Goal: Task Accomplishment & Management: Complete application form

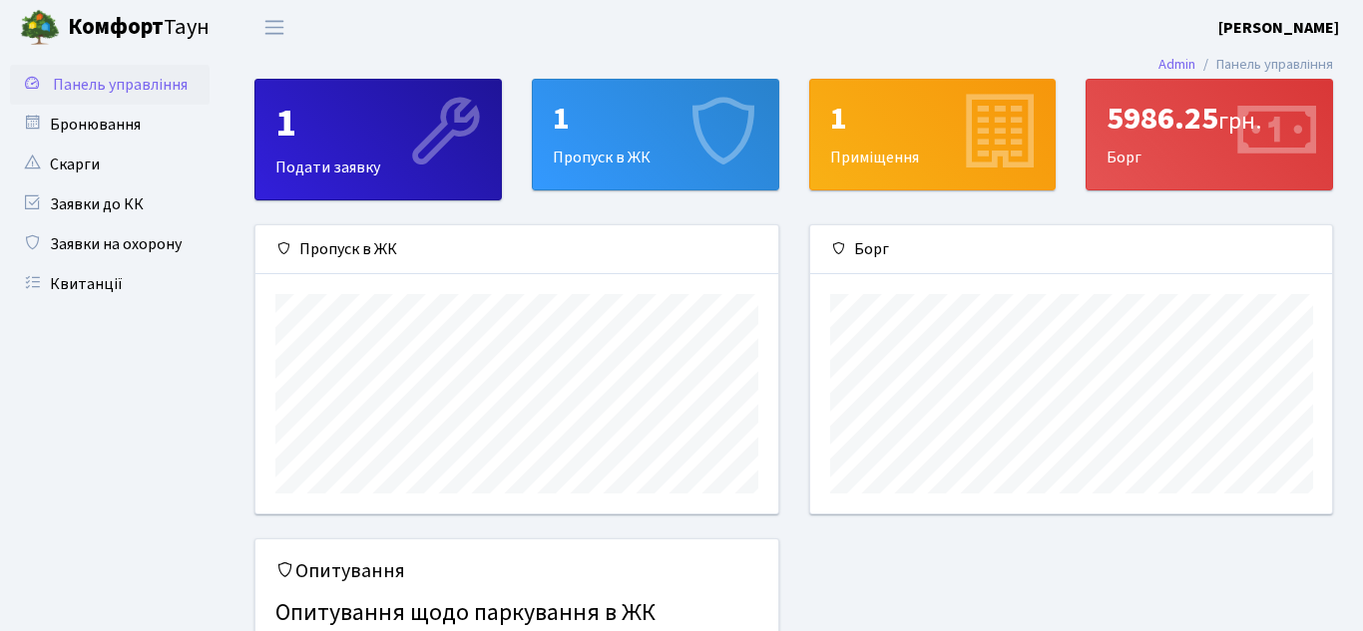
scroll to position [288, 522]
click at [140, 238] on link "Заявки на охорону" at bounding box center [110, 244] width 200 height 40
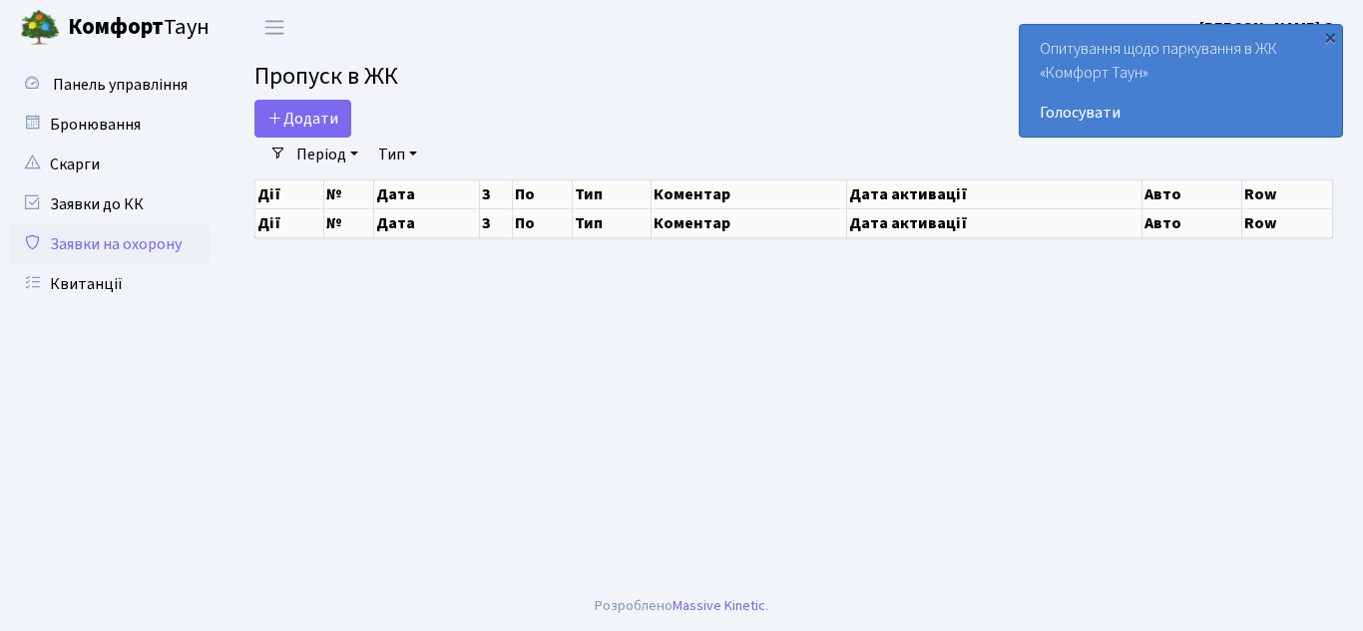
select select "25"
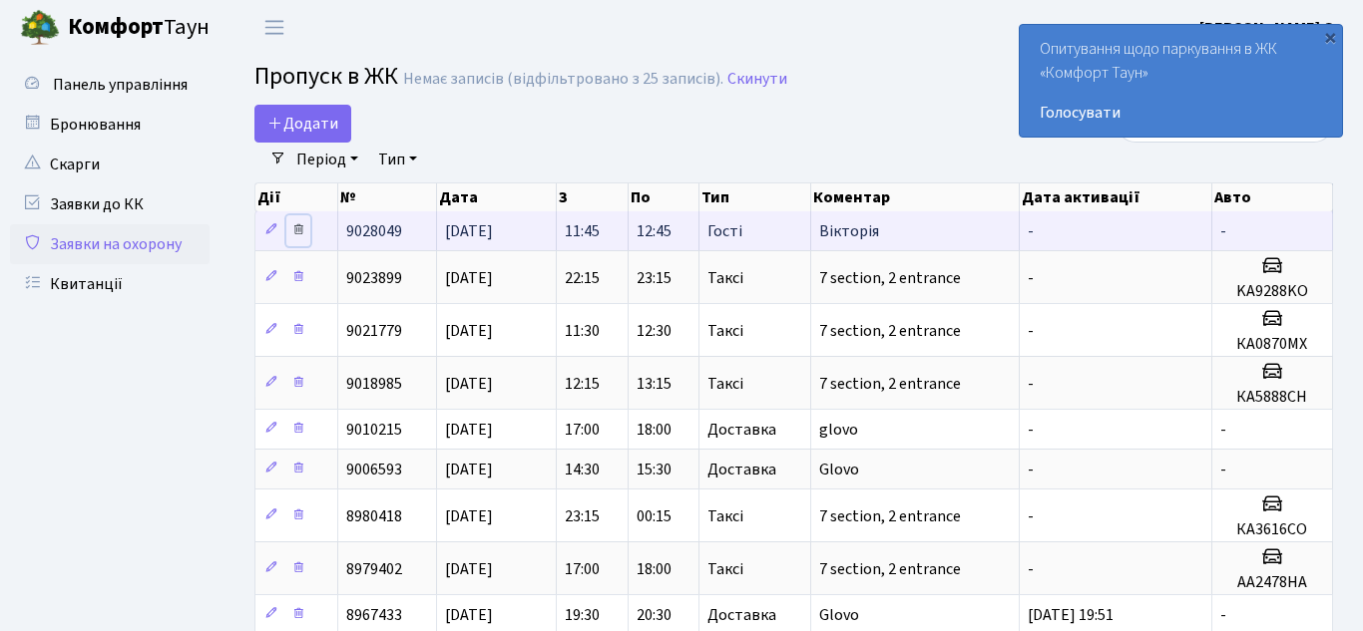
click at [300, 230] on icon at bounding box center [298, 229] width 14 height 14
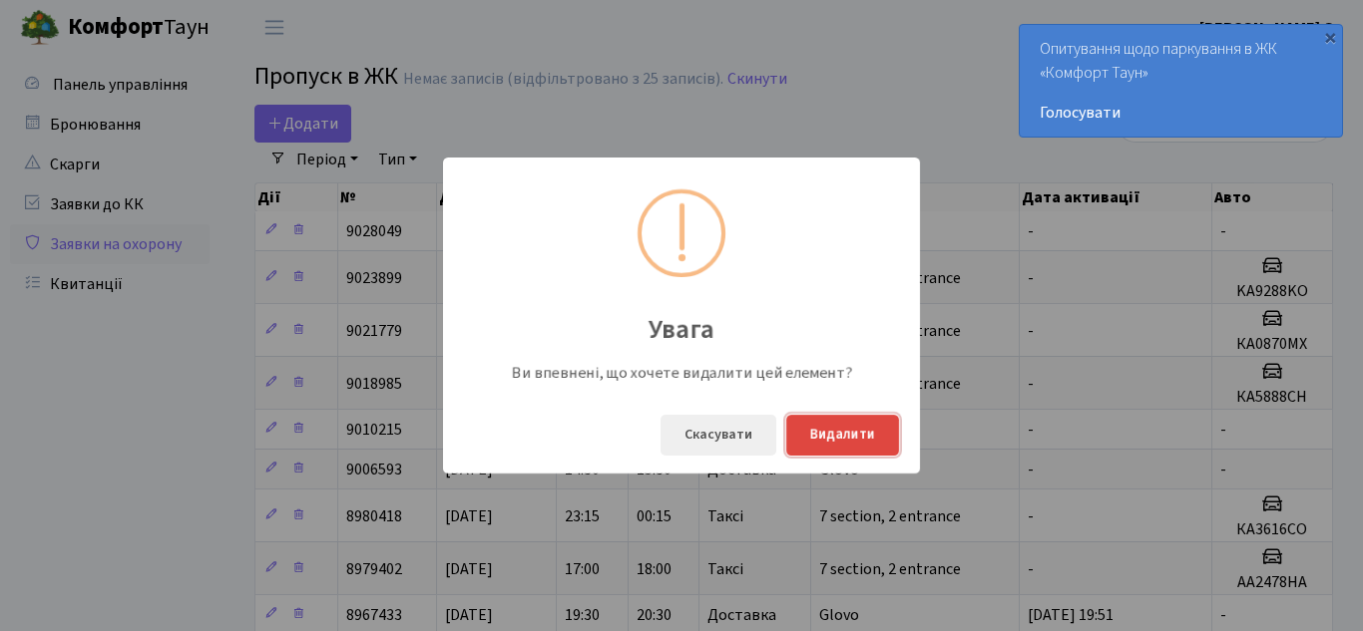
click at [868, 442] on button "Видалити" at bounding box center [842, 435] width 113 height 41
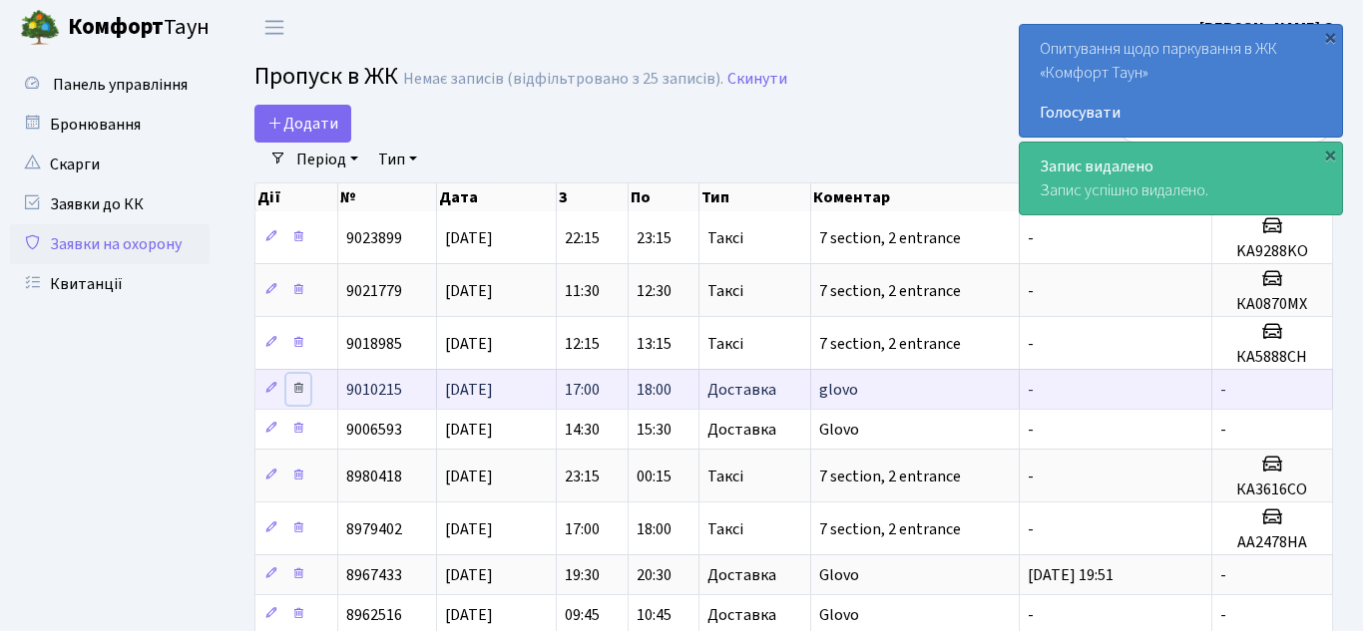
click at [300, 387] on icon at bounding box center [298, 388] width 14 height 14
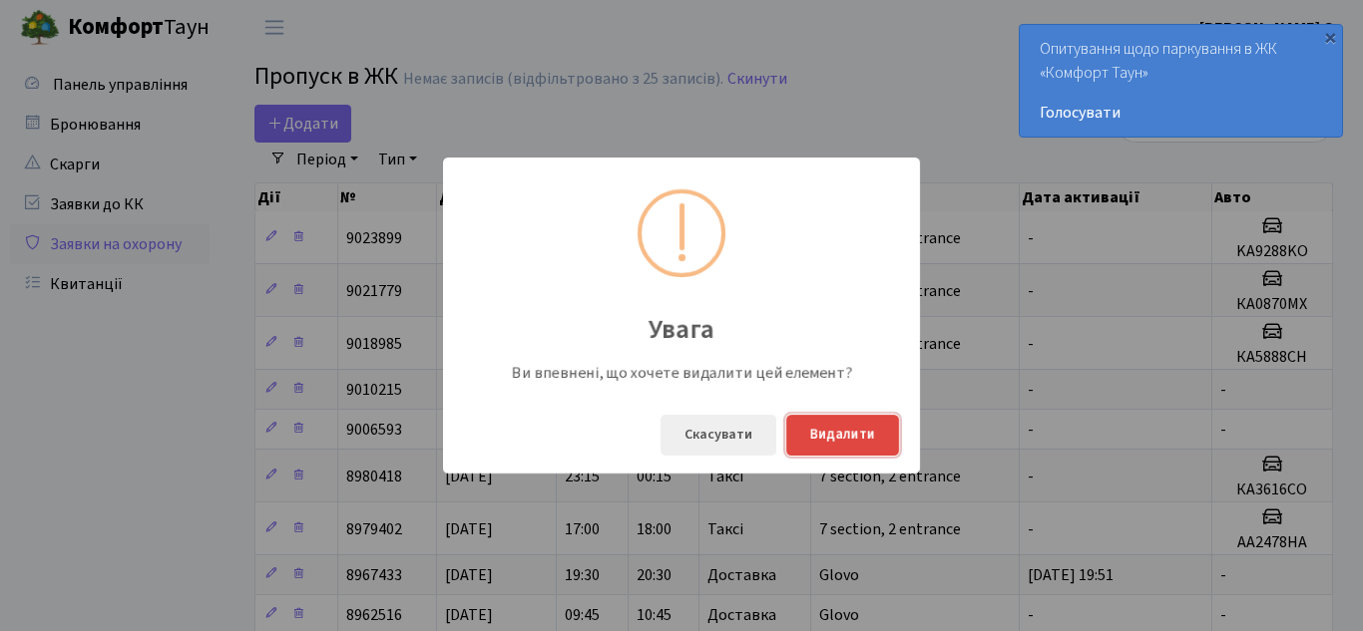
click at [843, 434] on button "Видалити" at bounding box center [842, 435] width 113 height 41
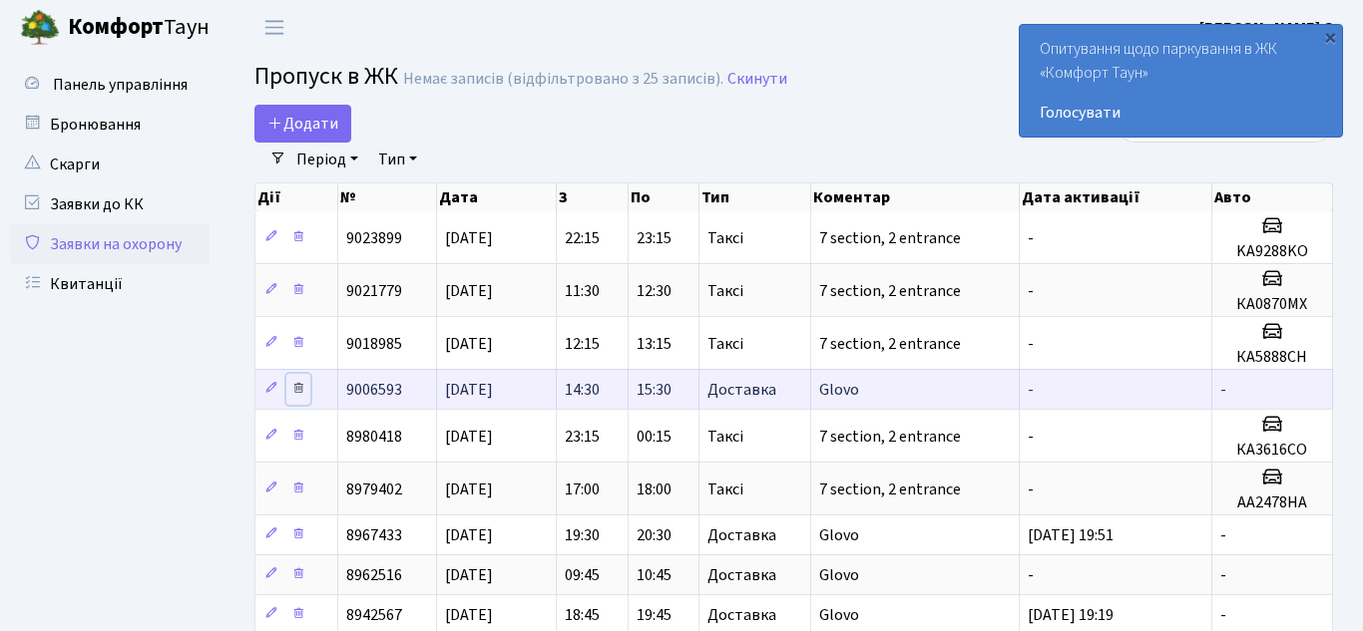
click at [298, 390] on icon at bounding box center [298, 388] width 14 height 14
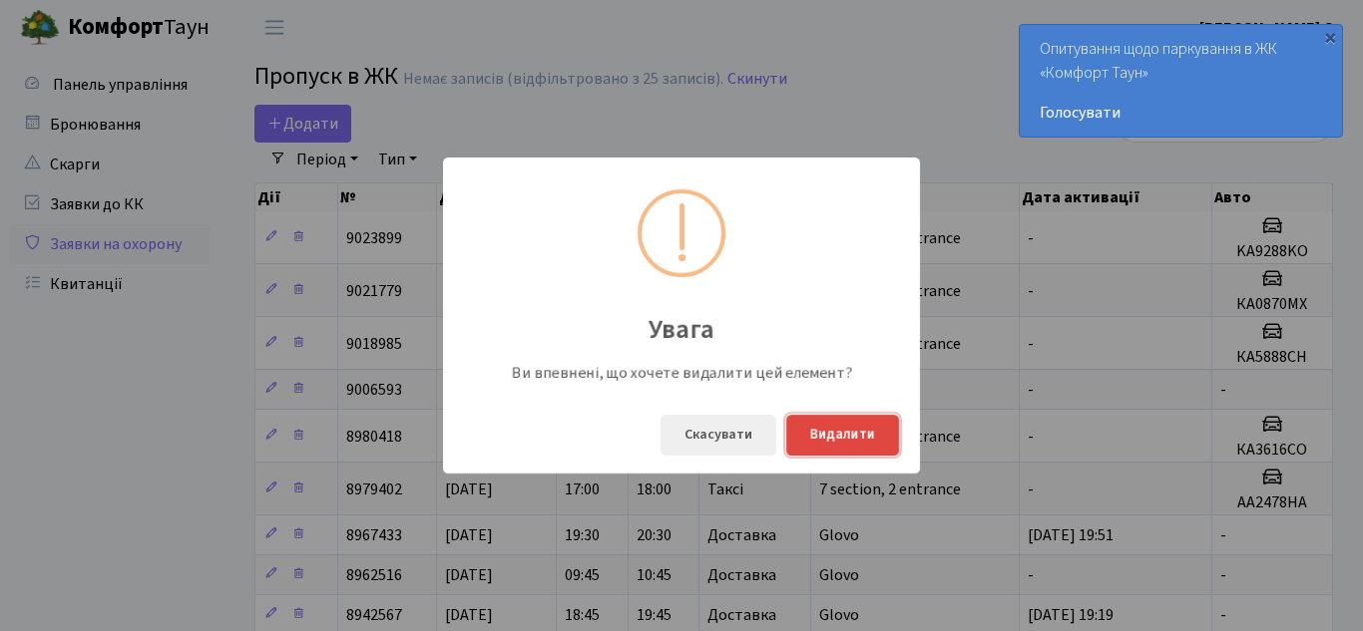
click at [830, 434] on button "Видалити" at bounding box center [842, 435] width 113 height 41
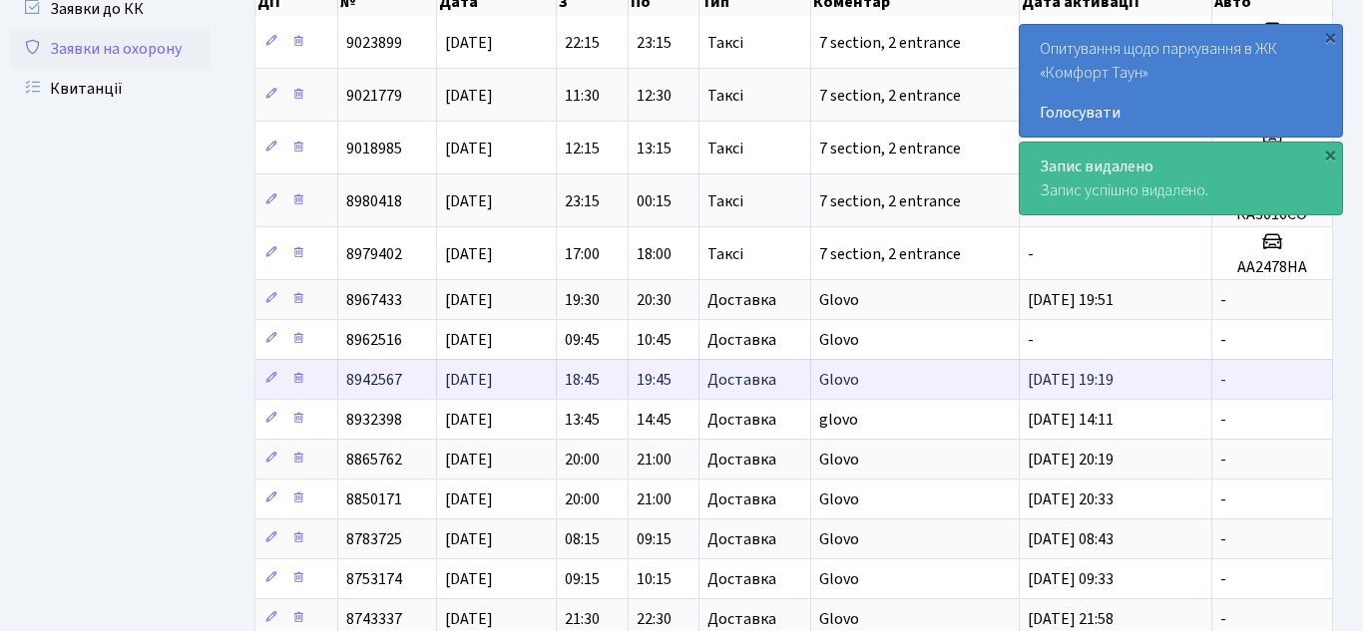
scroll to position [200, 0]
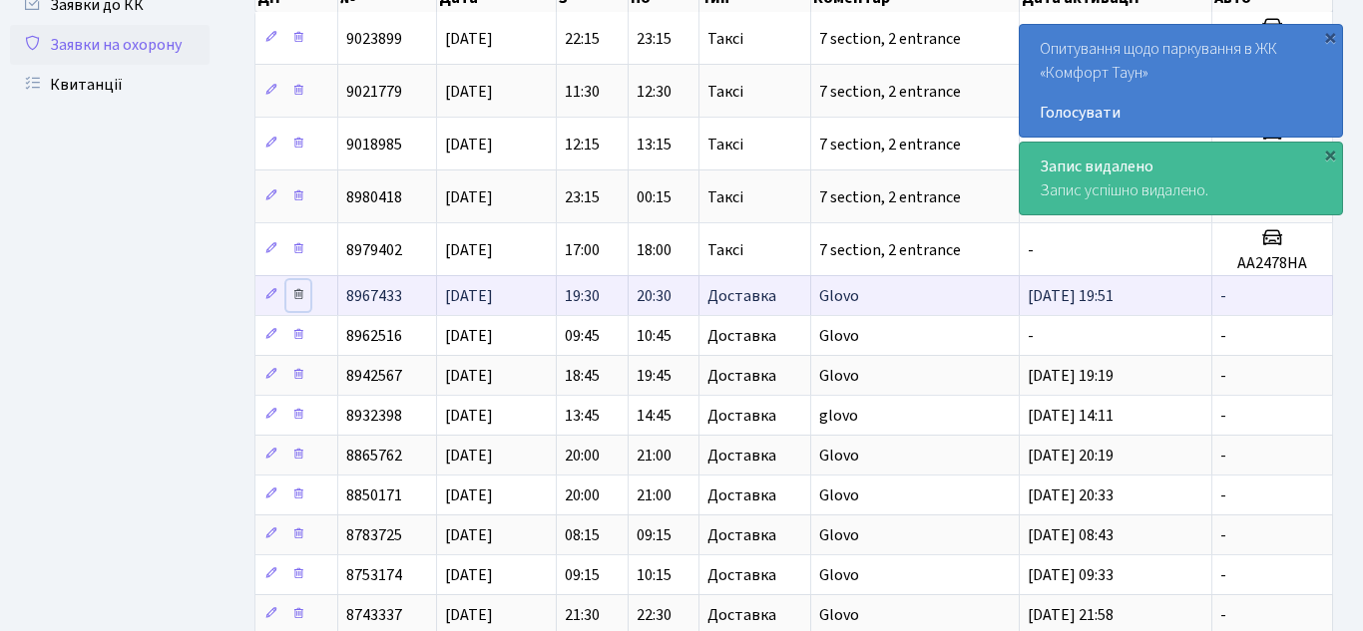
click at [302, 298] on icon at bounding box center [298, 294] width 14 height 14
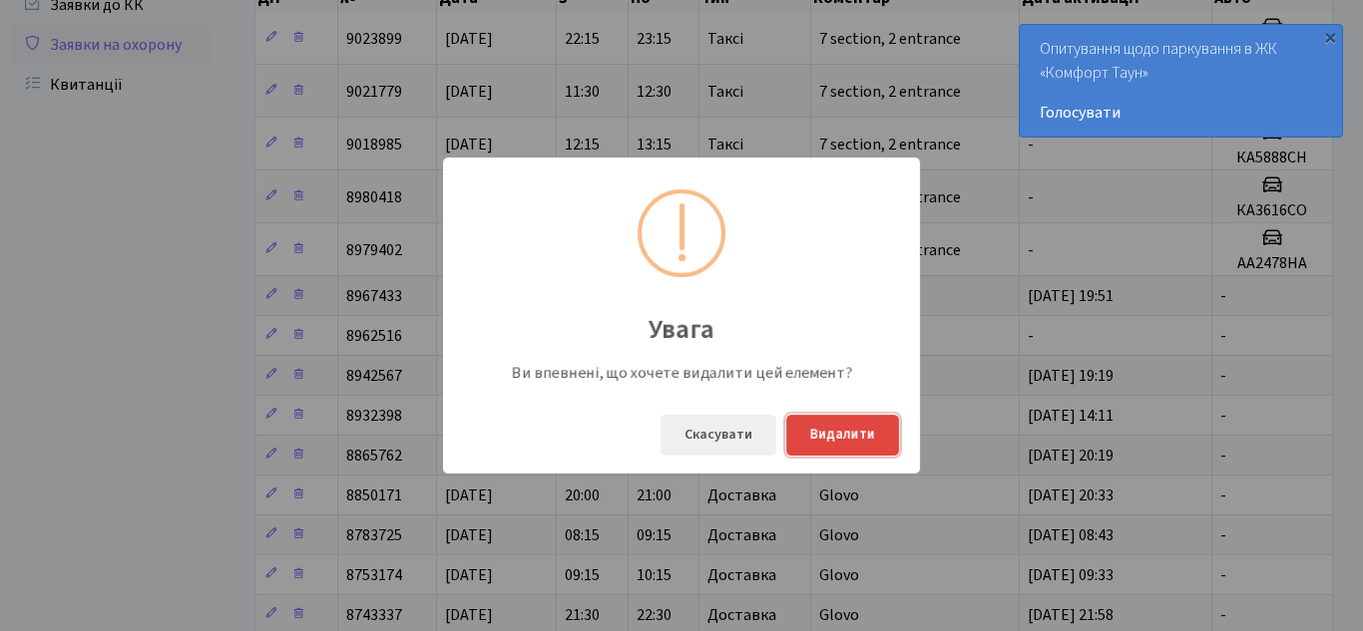
click at [840, 425] on button "Видалити" at bounding box center [842, 435] width 113 height 41
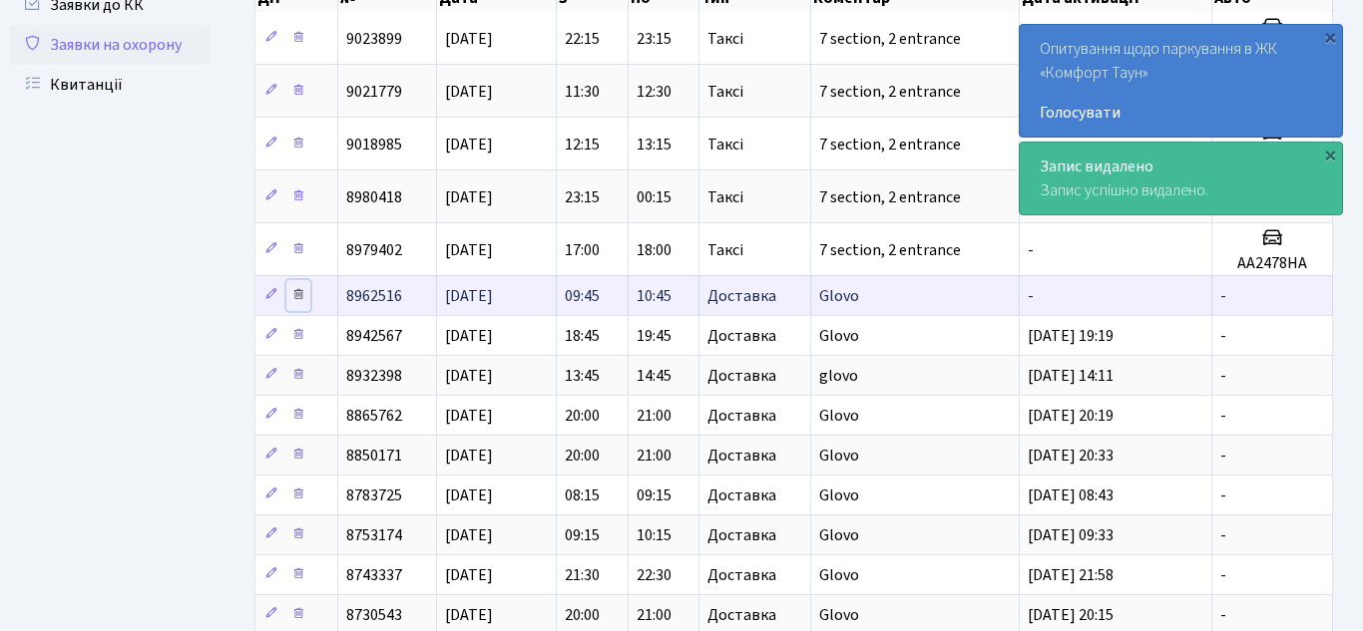
click at [299, 295] on icon at bounding box center [298, 294] width 14 height 14
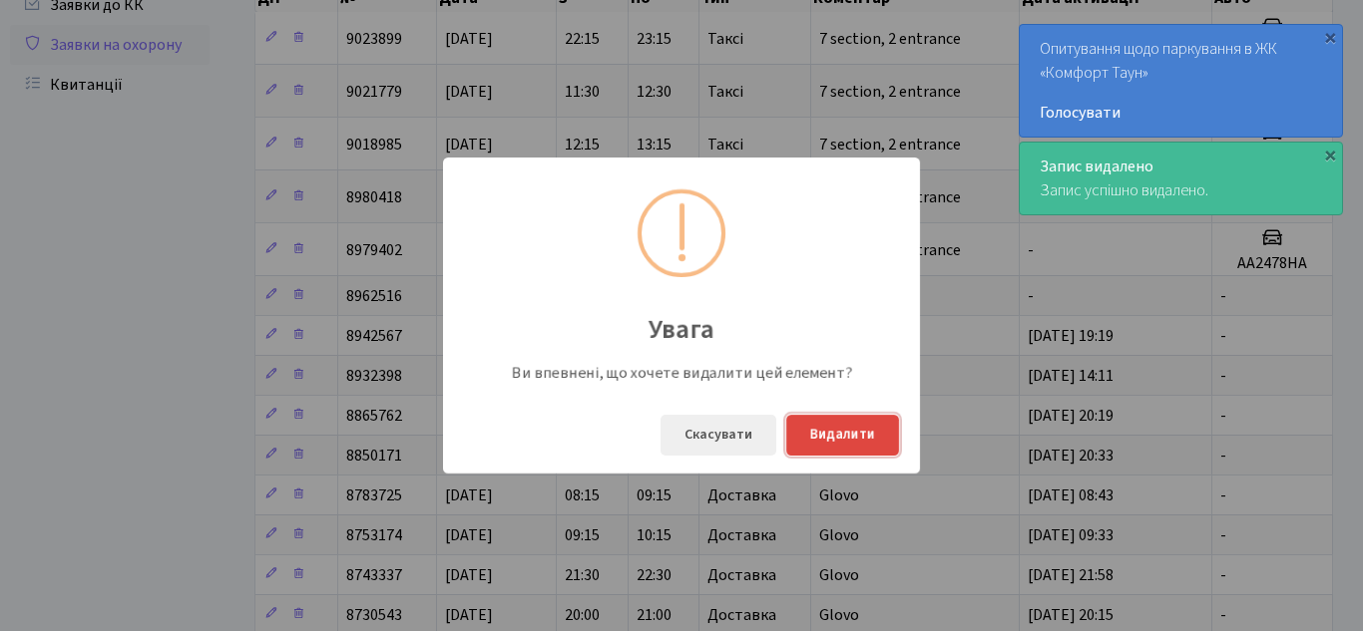
click at [825, 429] on button "Видалити" at bounding box center [842, 435] width 113 height 41
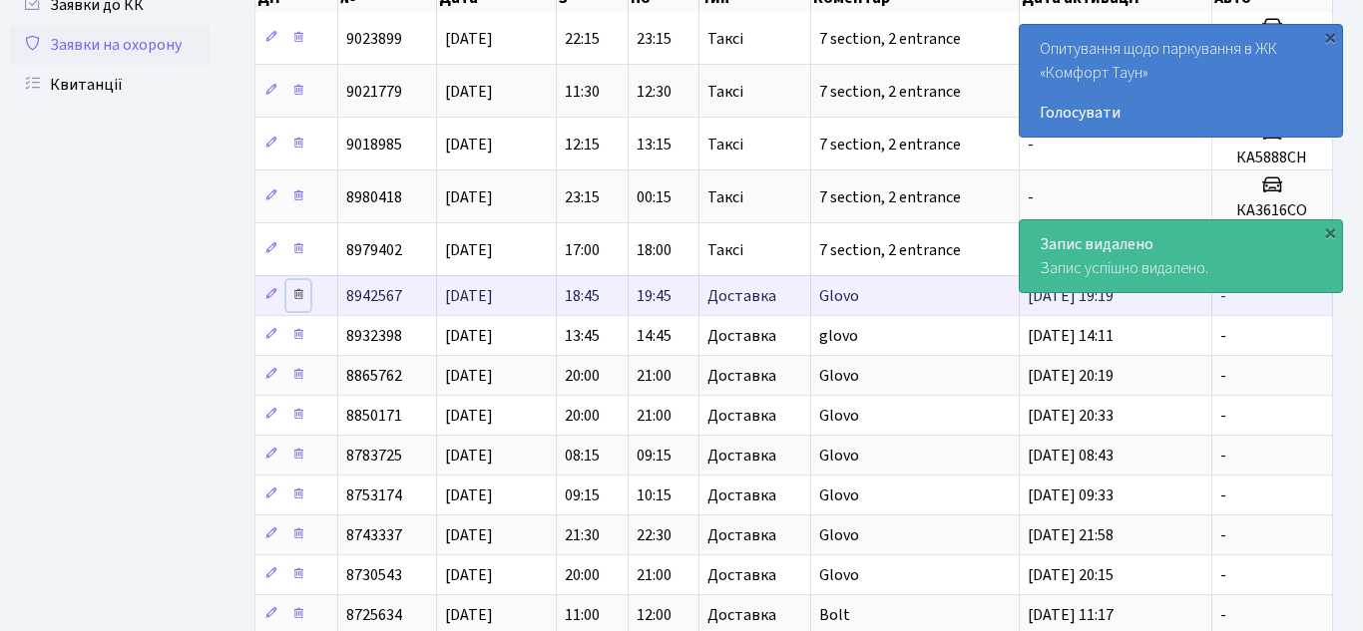
click at [299, 296] on icon at bounding box center [298, 294] width 14 height 14
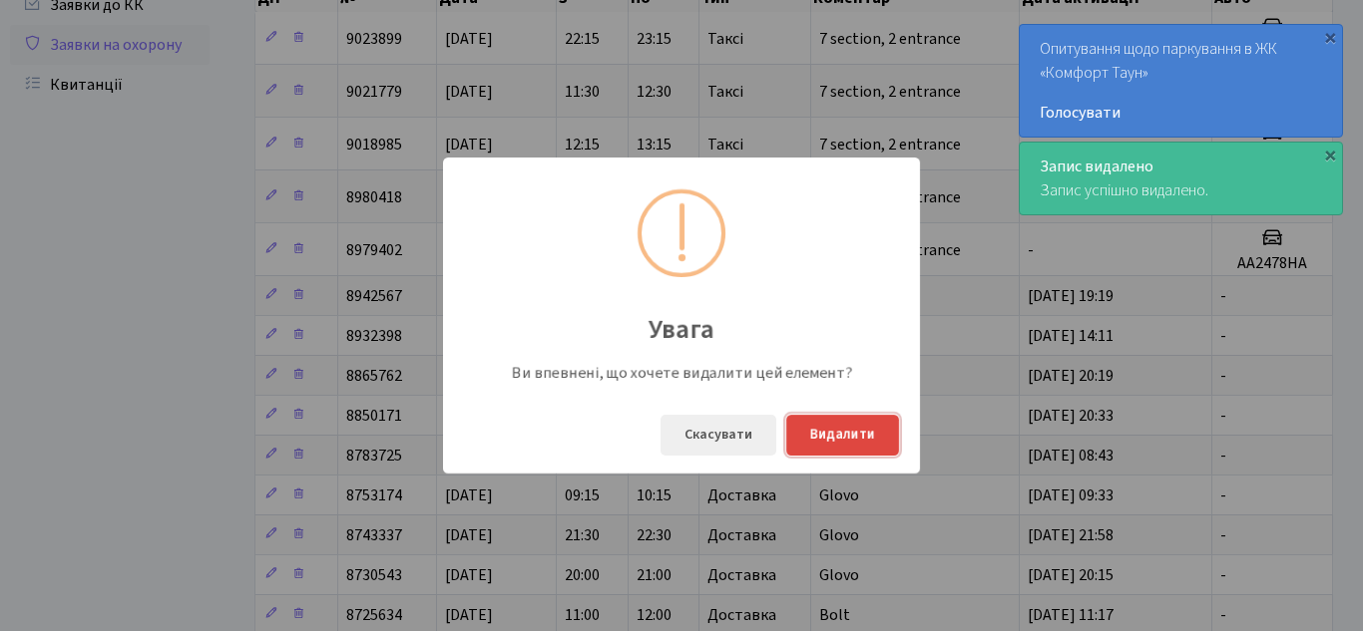
click at [847, 432] on button "Видалити" at bounding box center [842, 435] width 113 height 41
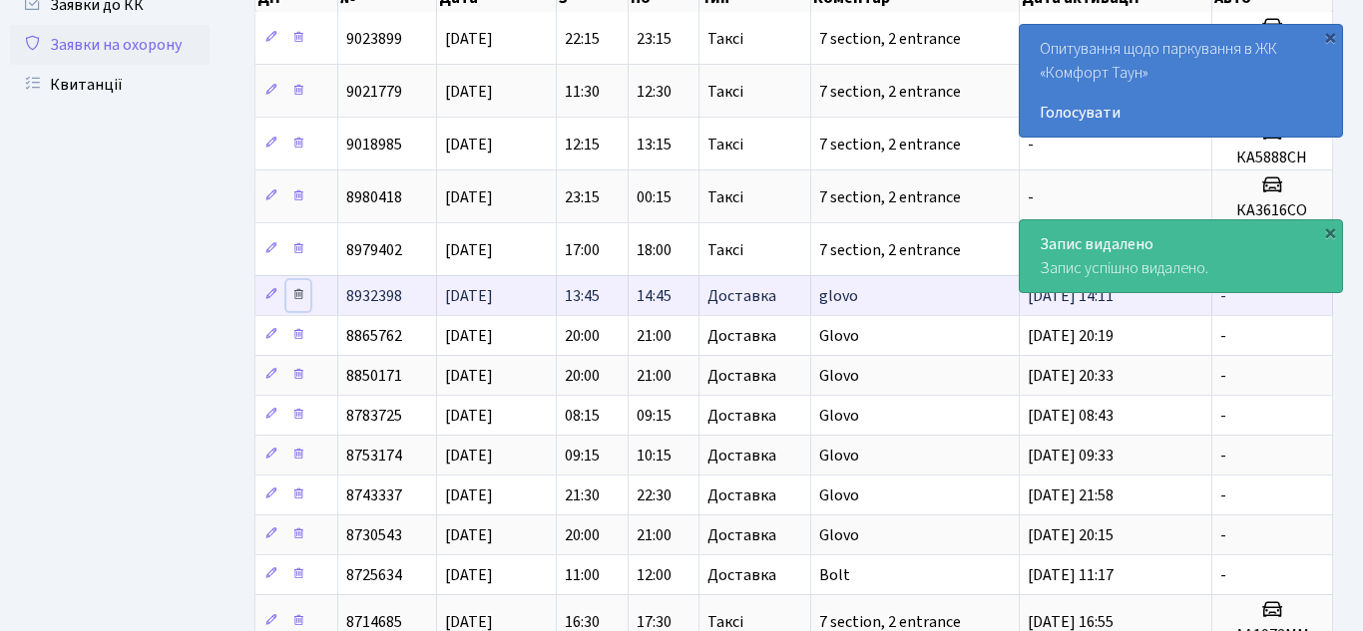
click at [299, 295] on icon at bounding box center [298, 294] width 14 height 14
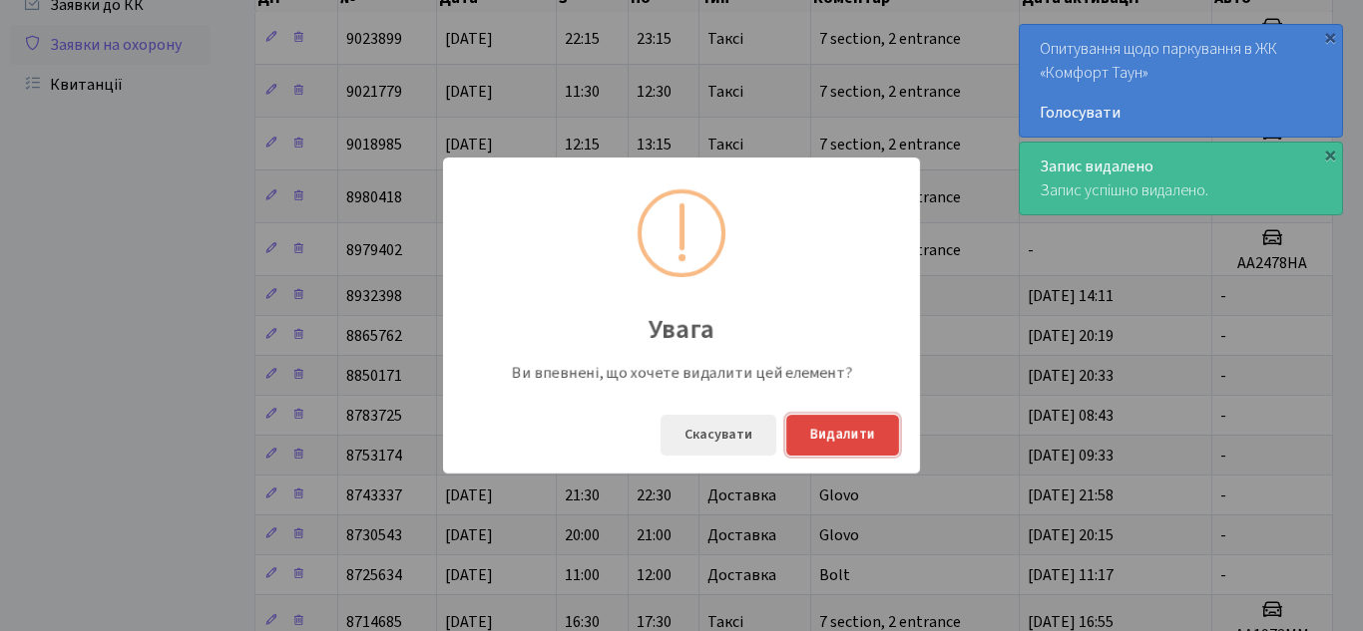
click at [839, 439] on button "Видалити" at bounding box center [842, 435] width 113 height 41
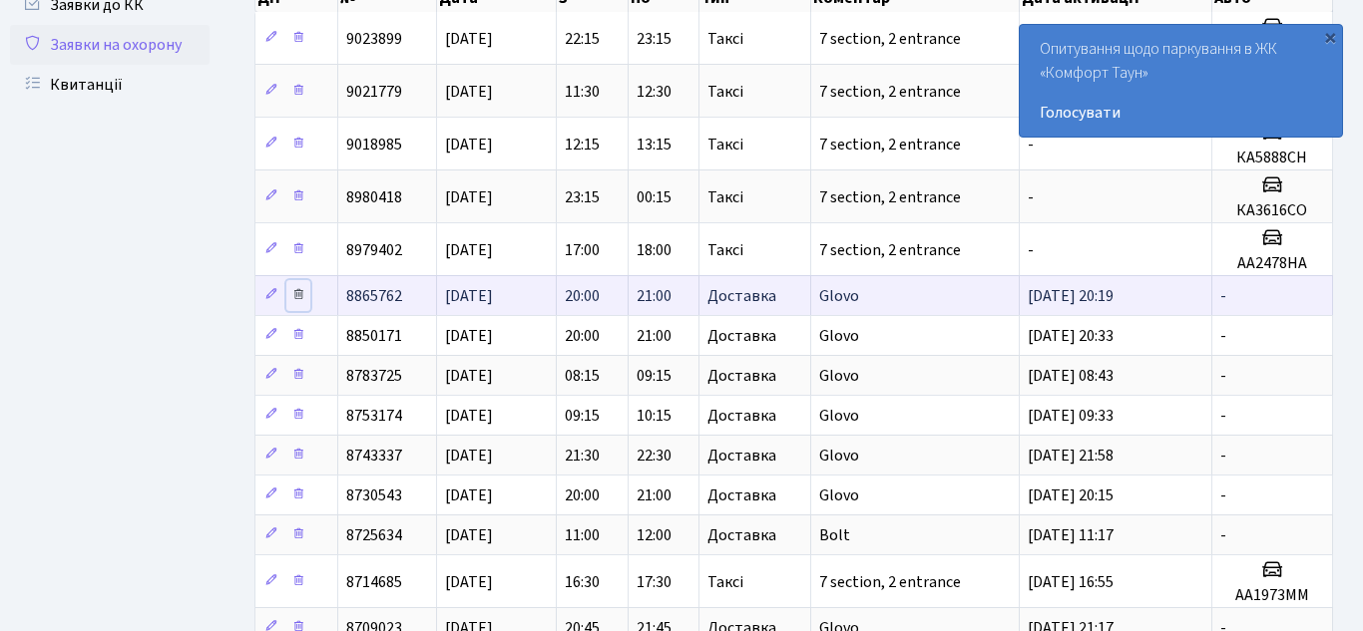
click at [302, 298] on icon at bounding box center [298, 294] width 14 height 14
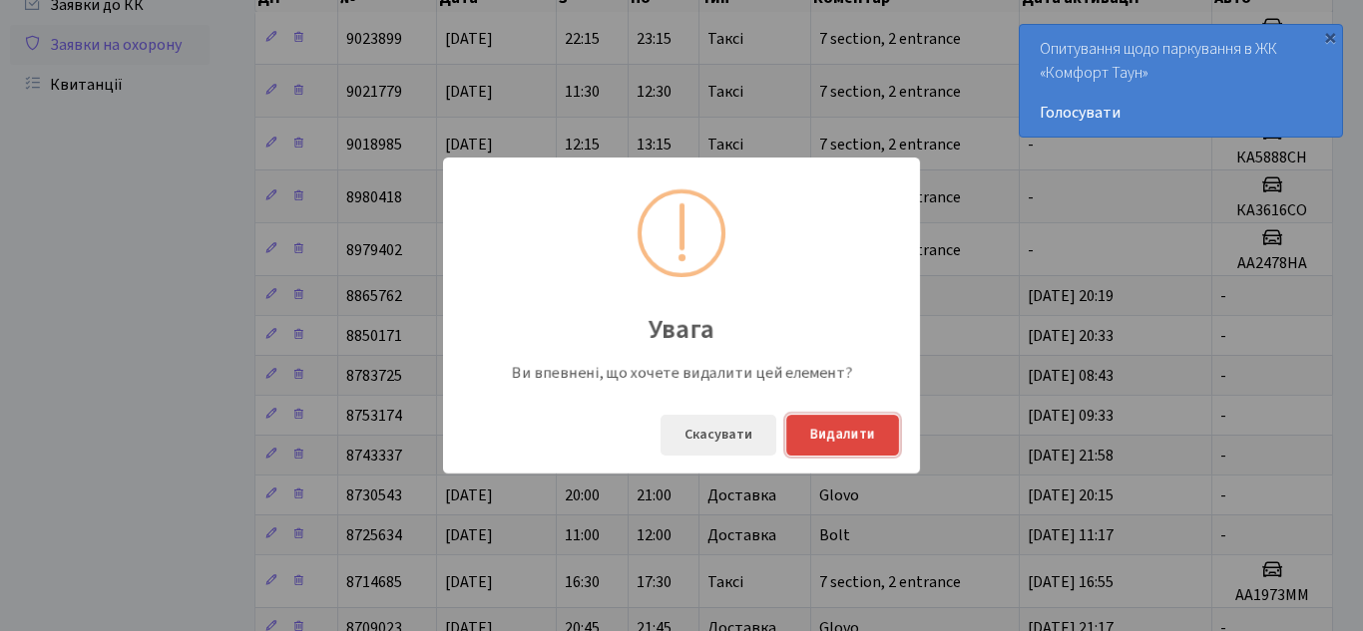
click at [850, 436] on button "Видалити" at bounding box center [842, 435] width 113 height 41
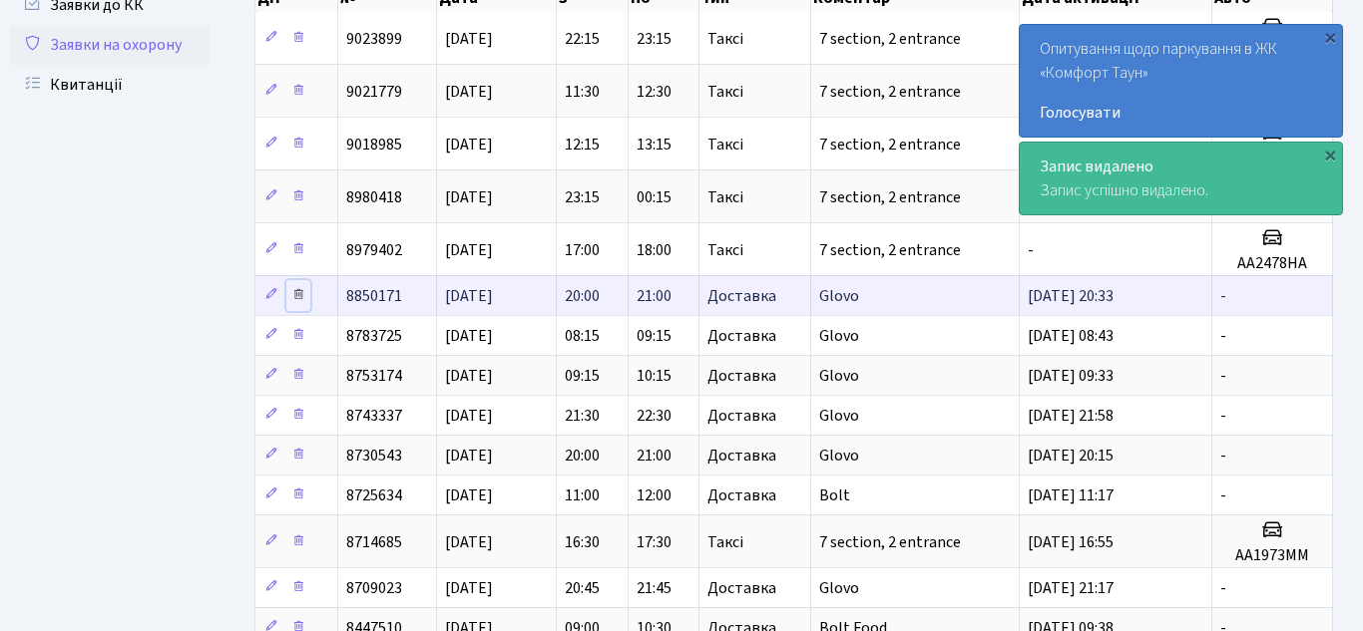
click at [301, 298] on icon at bounding box center [298, 294] width 14 height 14
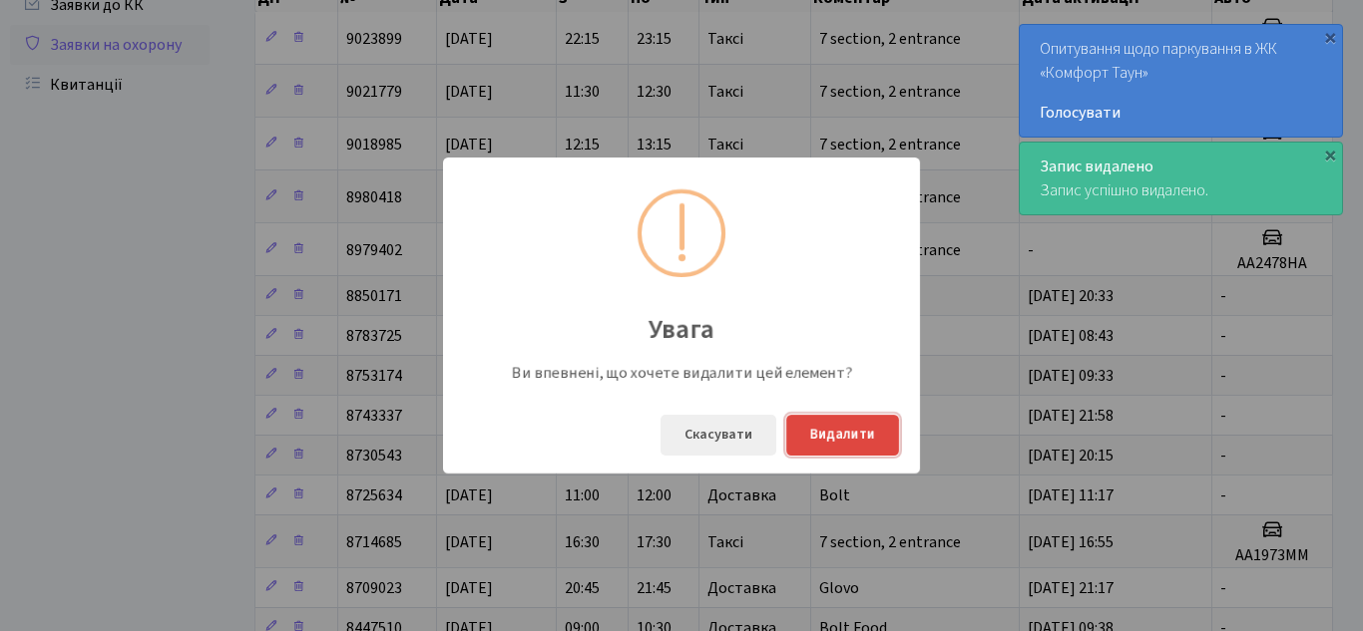
click at [852, 432] on button "Видалити" at bounding box center [842, 435] width 113 height 41
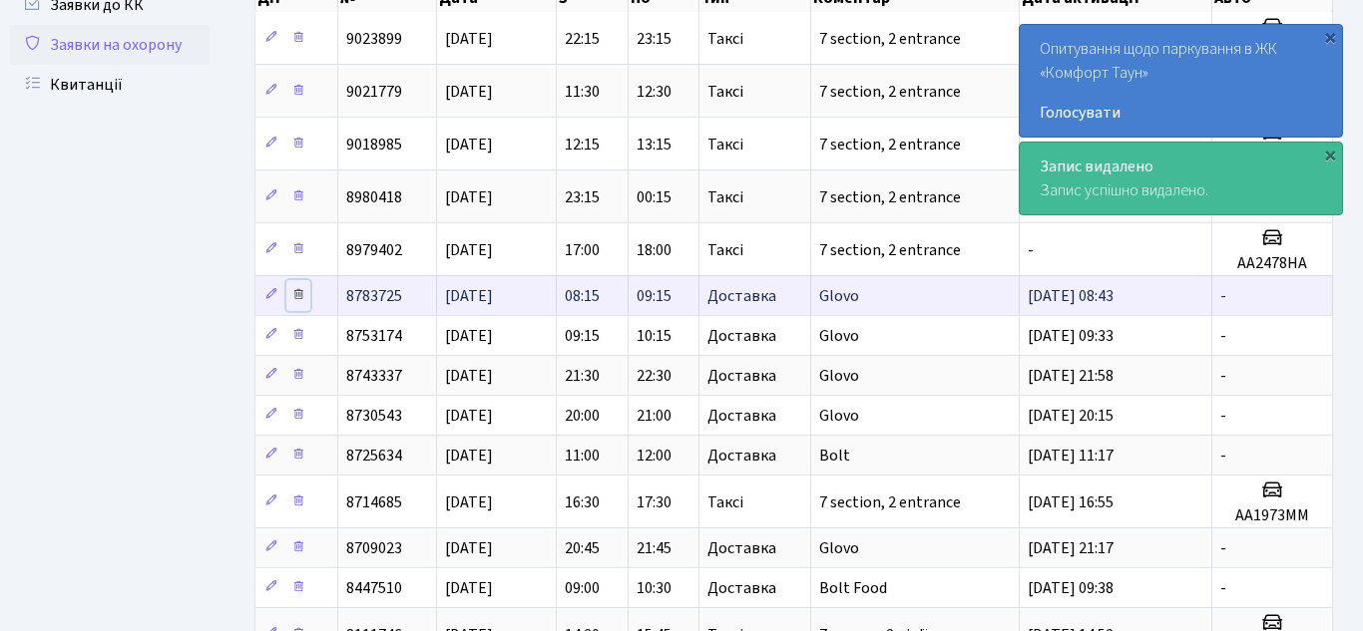
click at [299, 299] on icon at bounding box center [298, 294] width 14 height 14
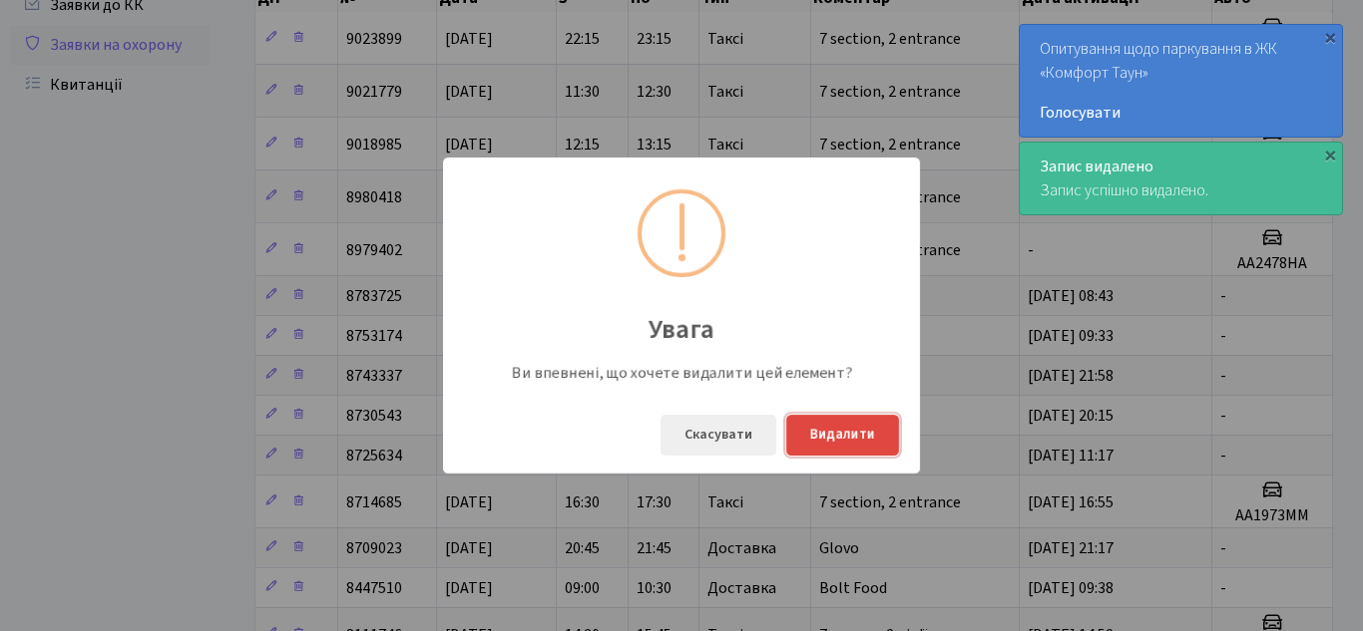
click at [863, 429] on button "Видалити" at bounding box center [842, 435] width 113 height 41
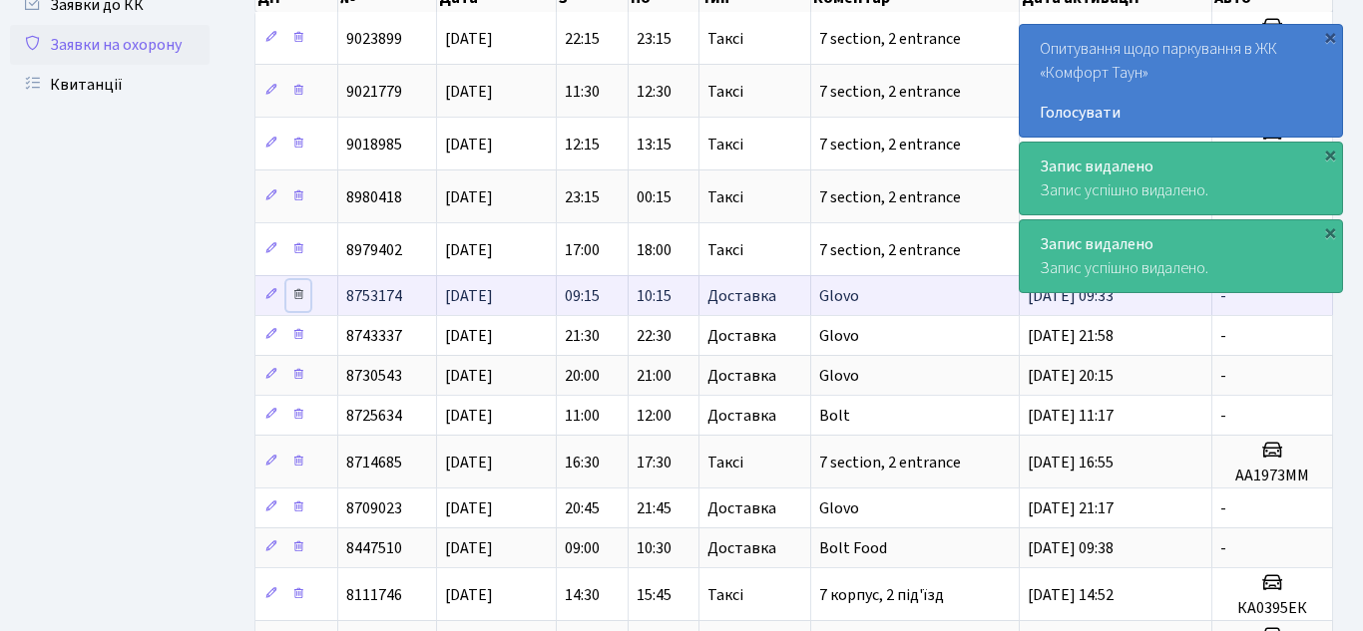
click at [300, 292] on icon at bounding box center [298, 294] width 14 height 14
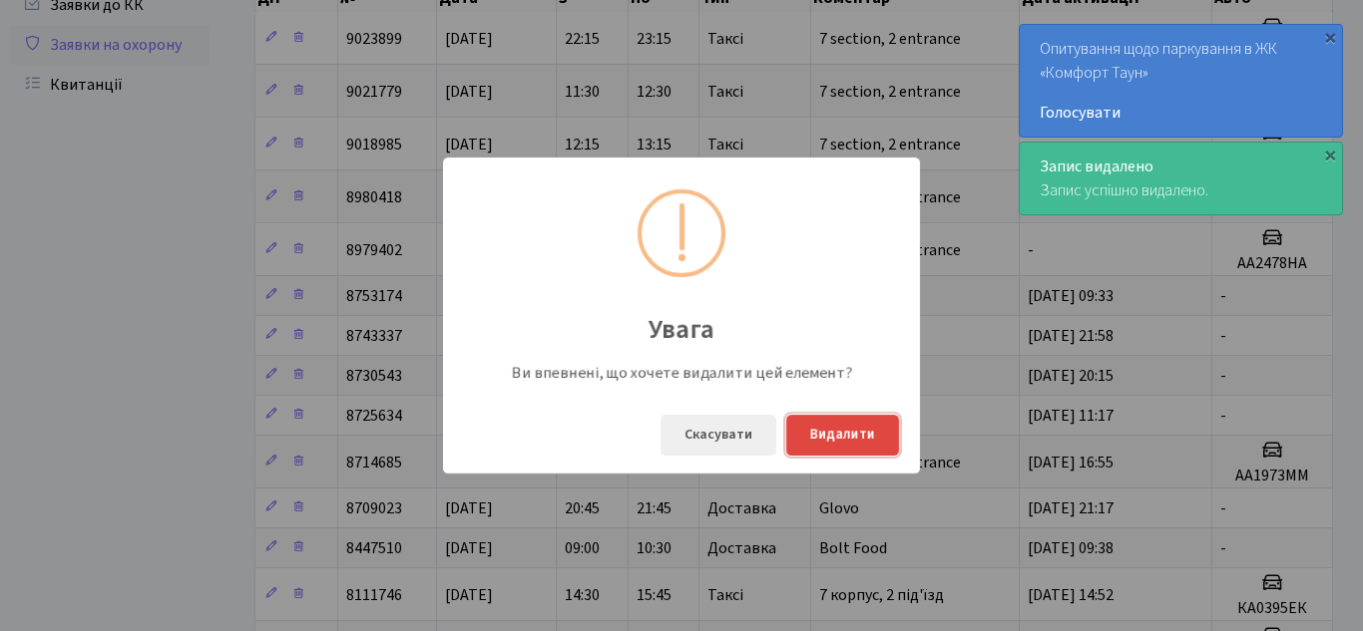
click at [833, 424] on button "Видалити" at bounding box center [842, 435] width 113 height 41
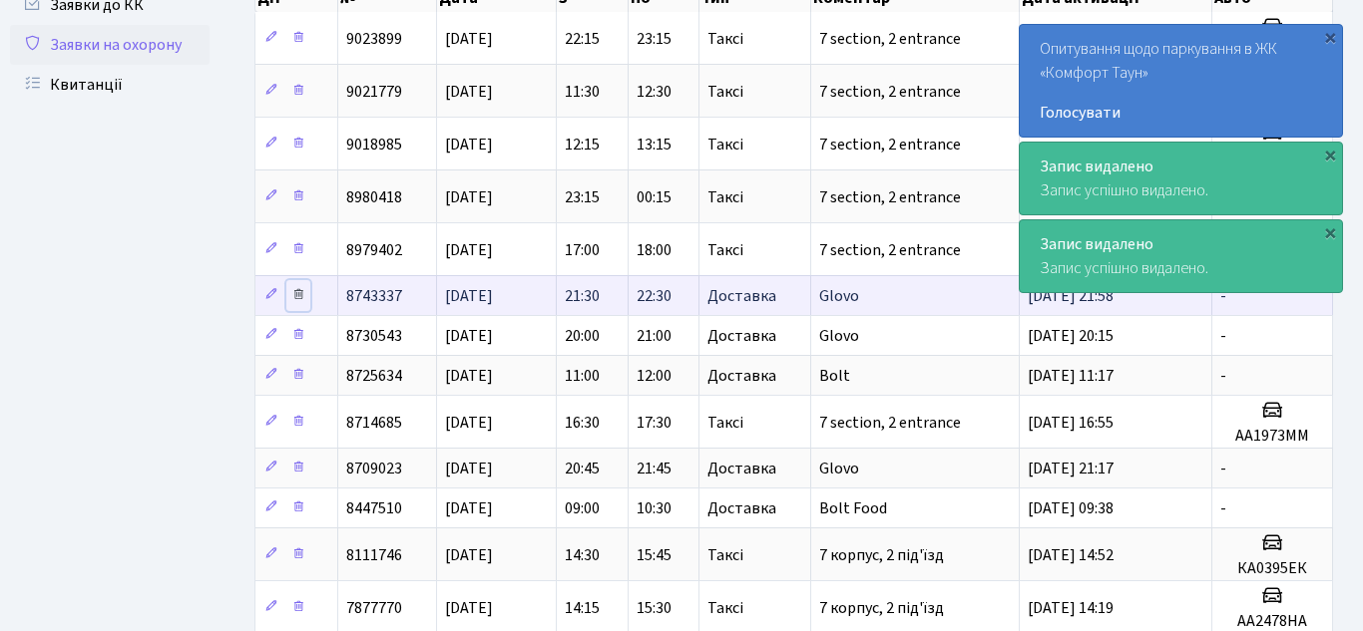
click at [298, 296] on icon at bounding box center [298, 294] width 14 height 14
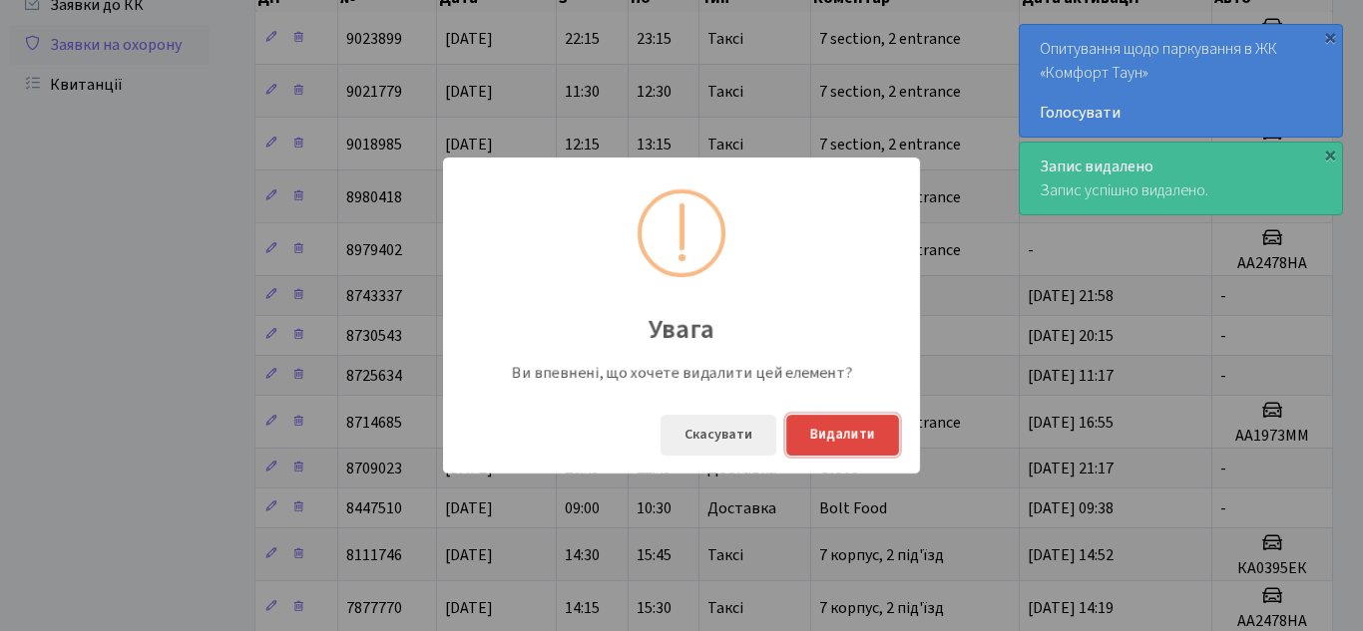
click at [842, 449] on button "Видалити" at bounding box center [842, 435] width 113 height 41
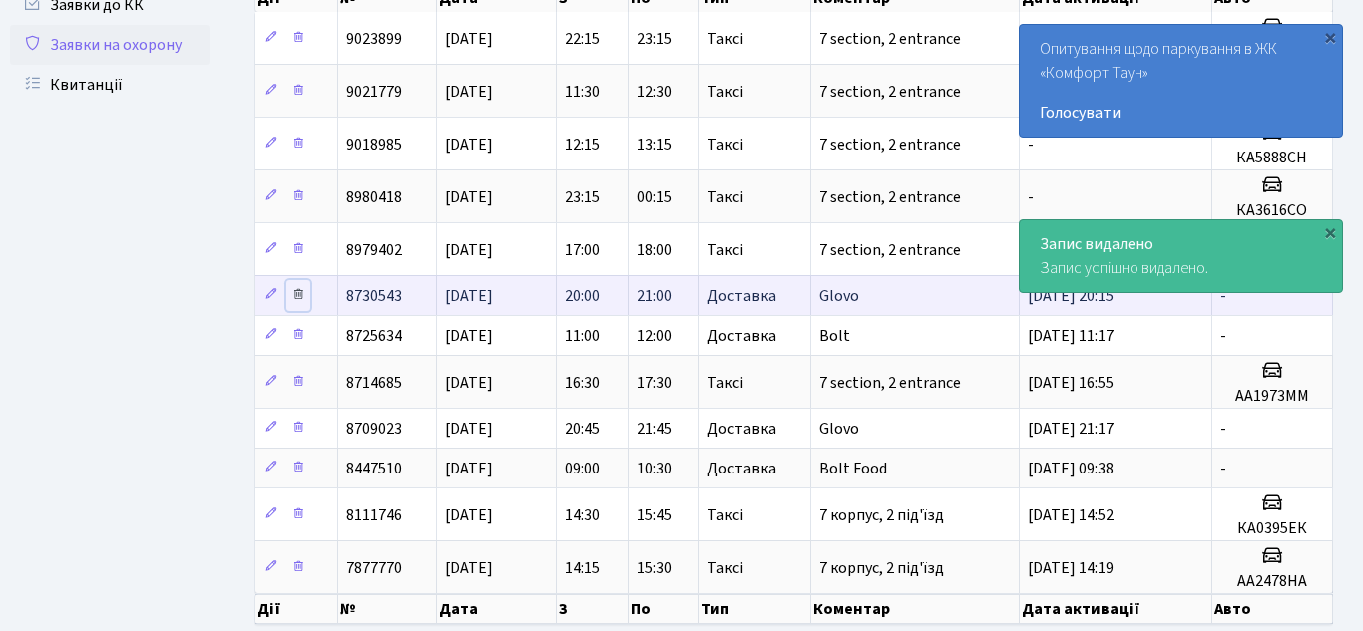
click at [301, 295] on icon at bounding box center [298, 294] width 14 height 14
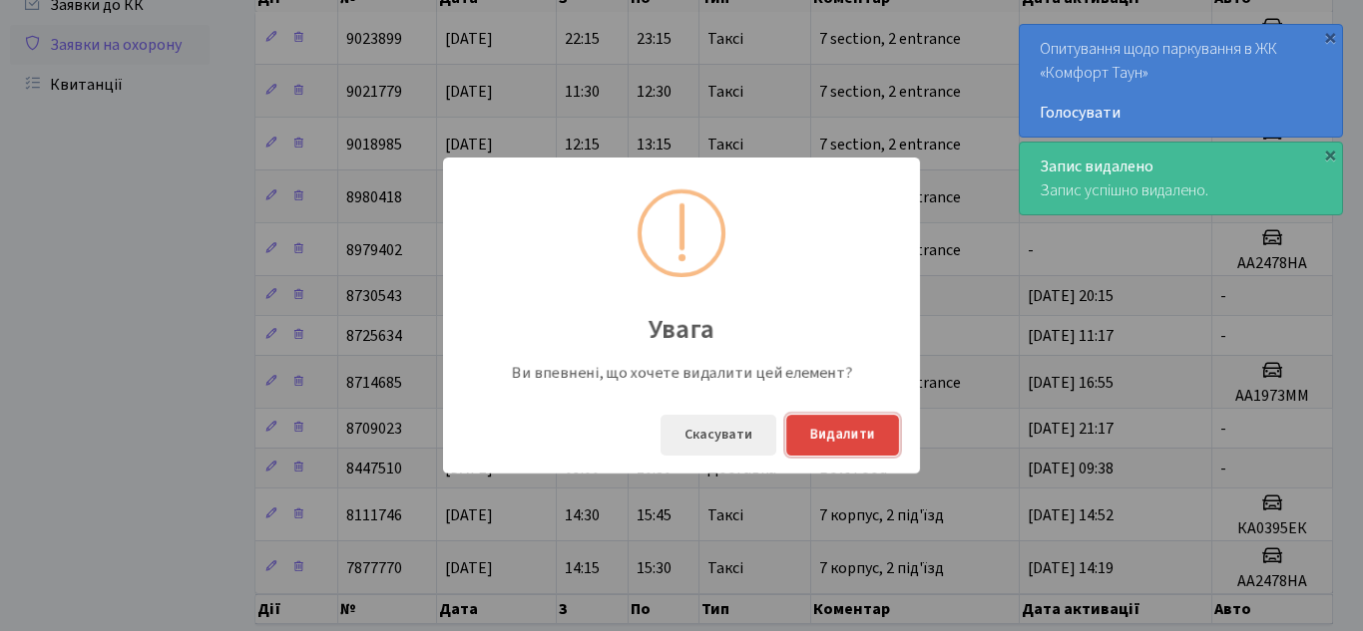
click at [852, 439] on button "Видалити" at bounding box center [842, 435] width 113 height 41
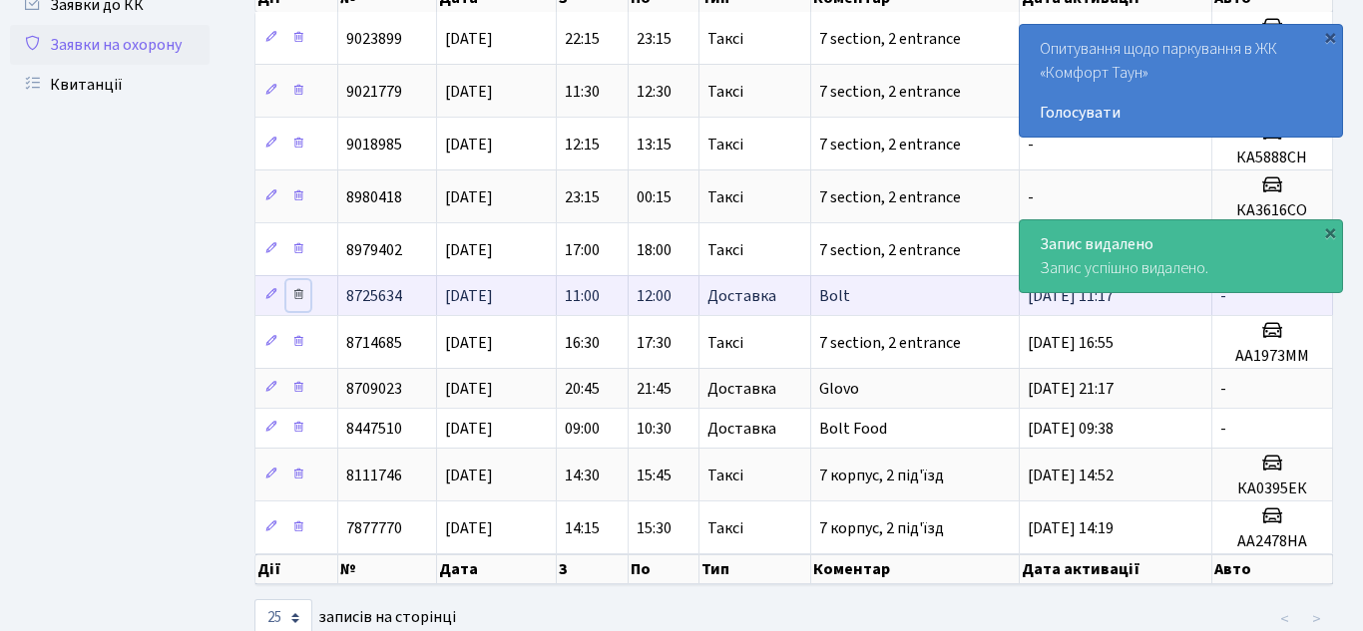
click at [300, 296] on icon at bounding box center [298, 294] width 14 height 14
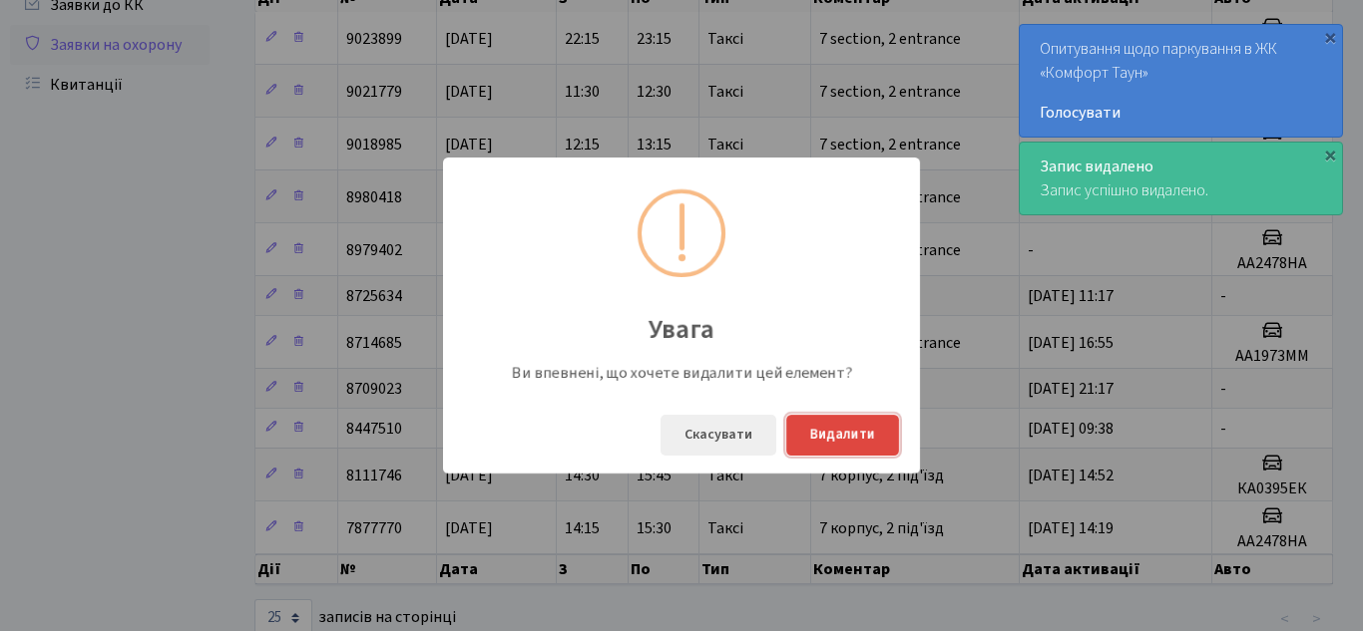
click at [840, 443] on button "Видалити" at bounding box center [842, 435] width 113 height 41
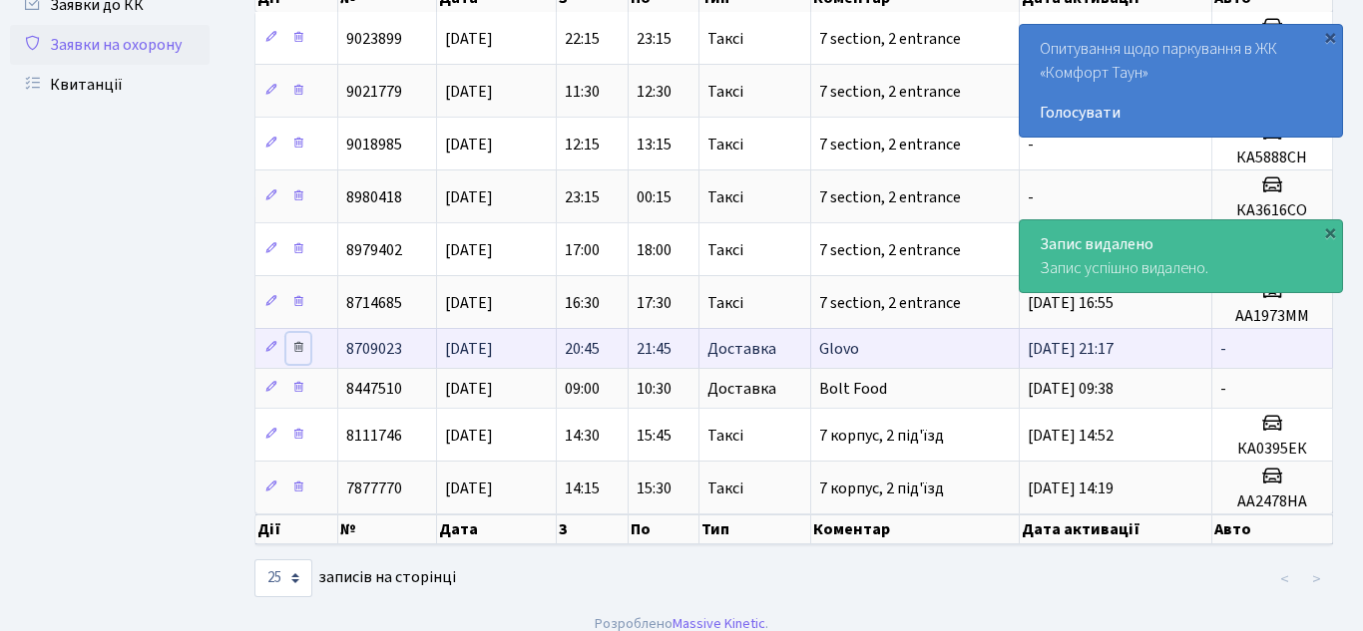
click at [299, 347] on icon at bounding box center [298, 347] width 14 height 14
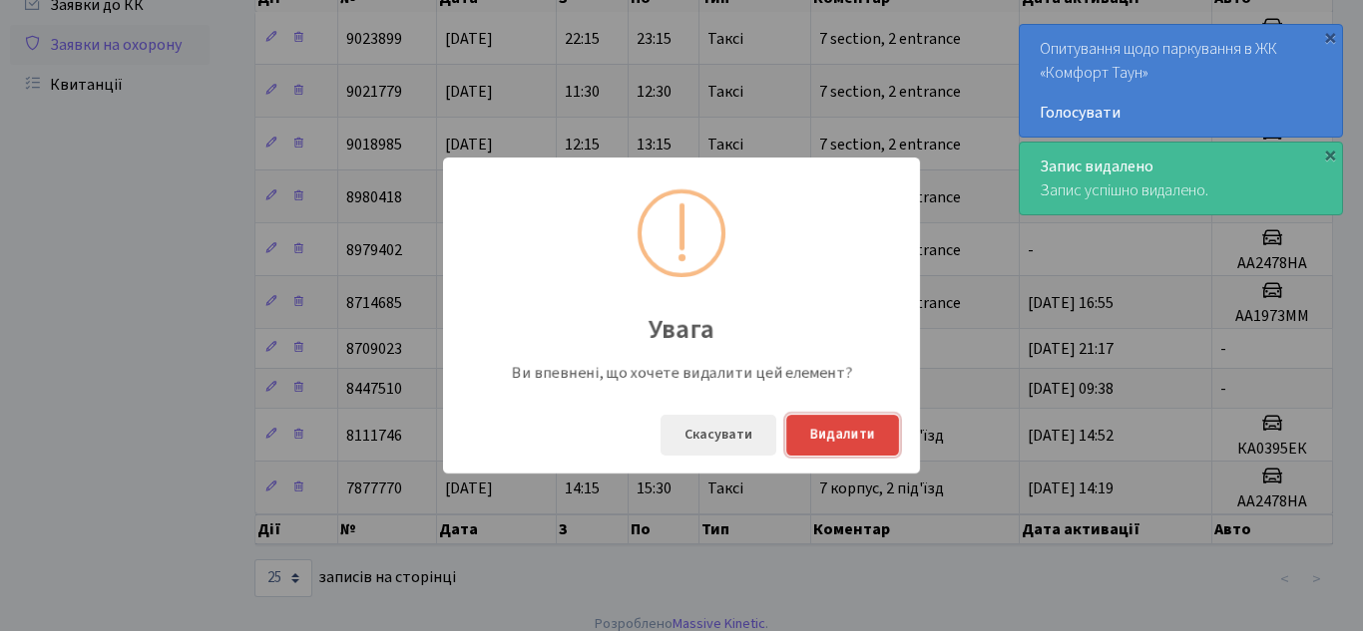
click at [827, 415] on button "Видалити" at bounding box center [842, 435] width 113 height 41
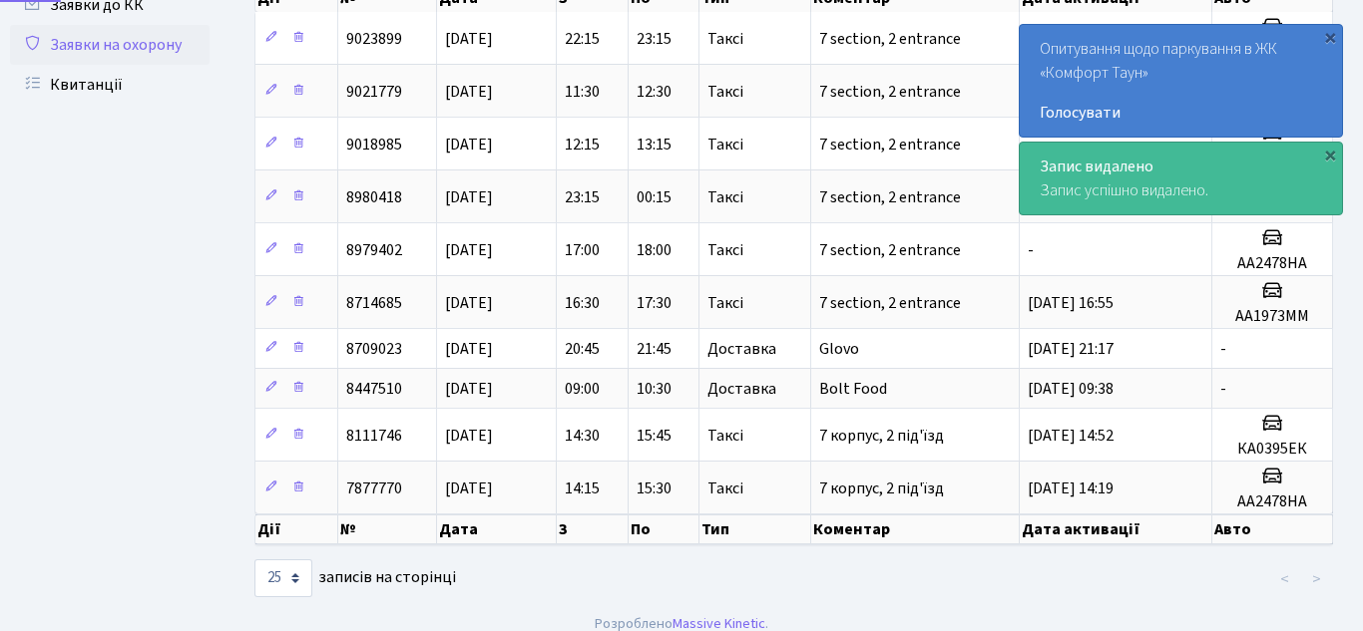
scroll to position [178, 0]
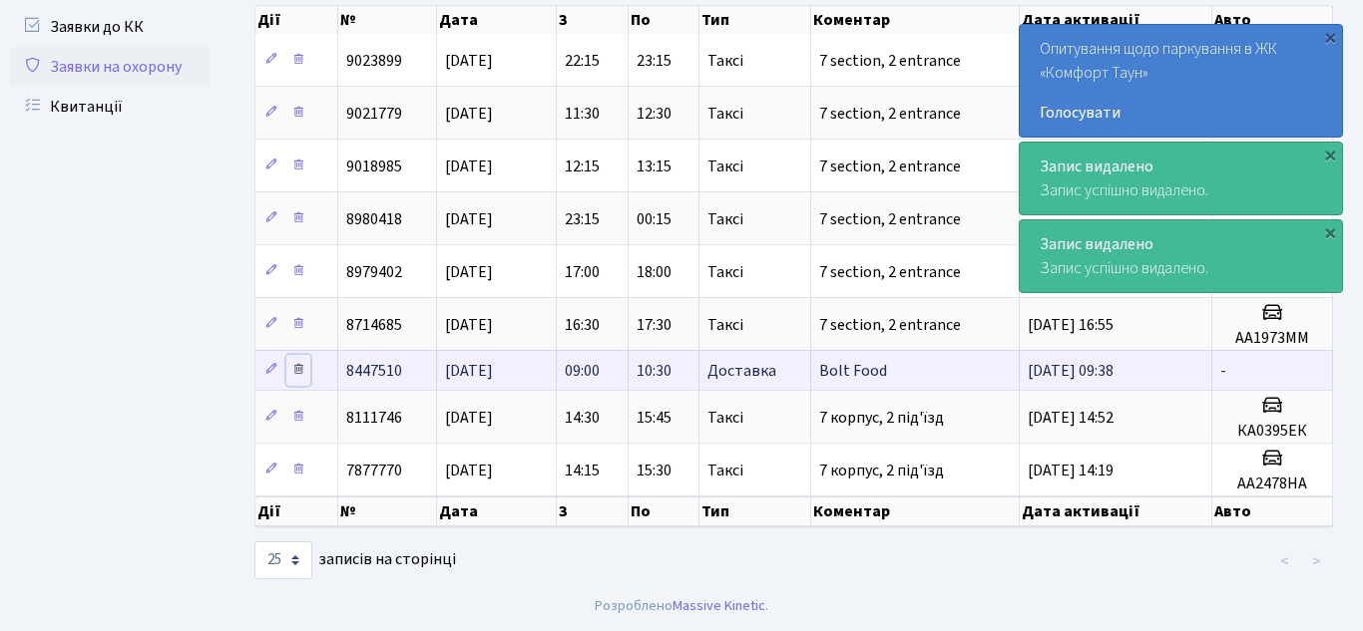
click at [299, 374] on icon at bounding box center [298, 369] width 14 height 14
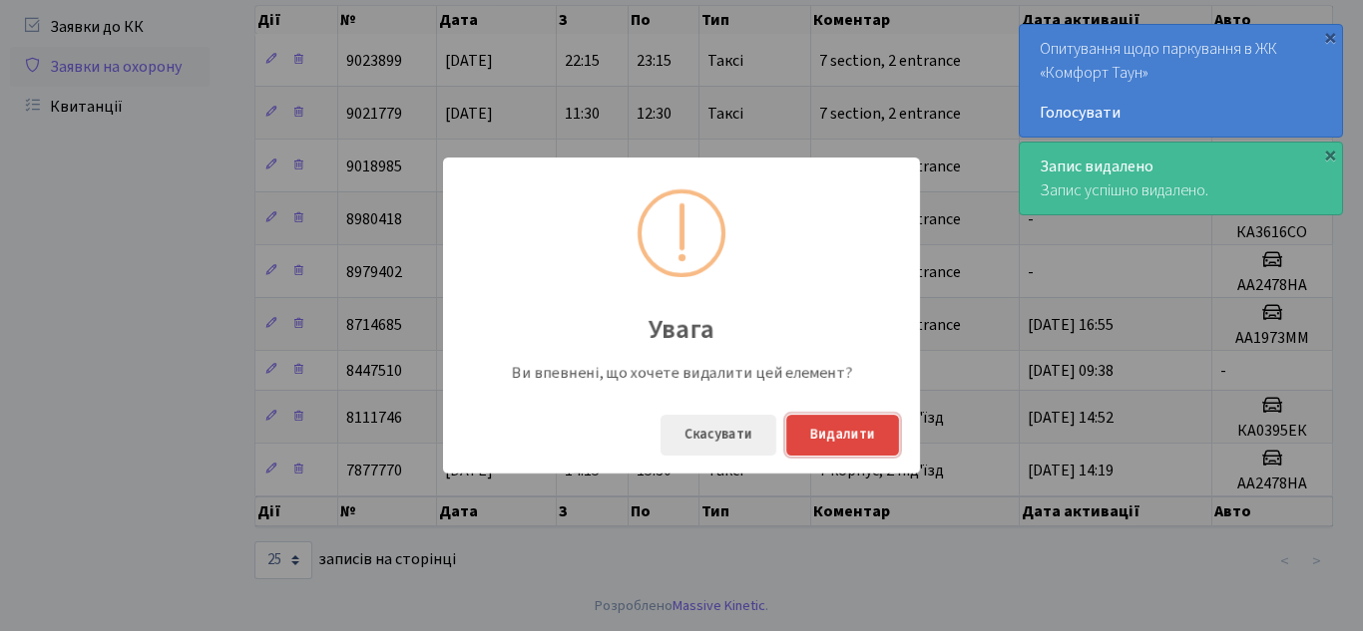
click at [869, 443] on button "Видалити" at bounding box center [842, 435] width 113 height 41
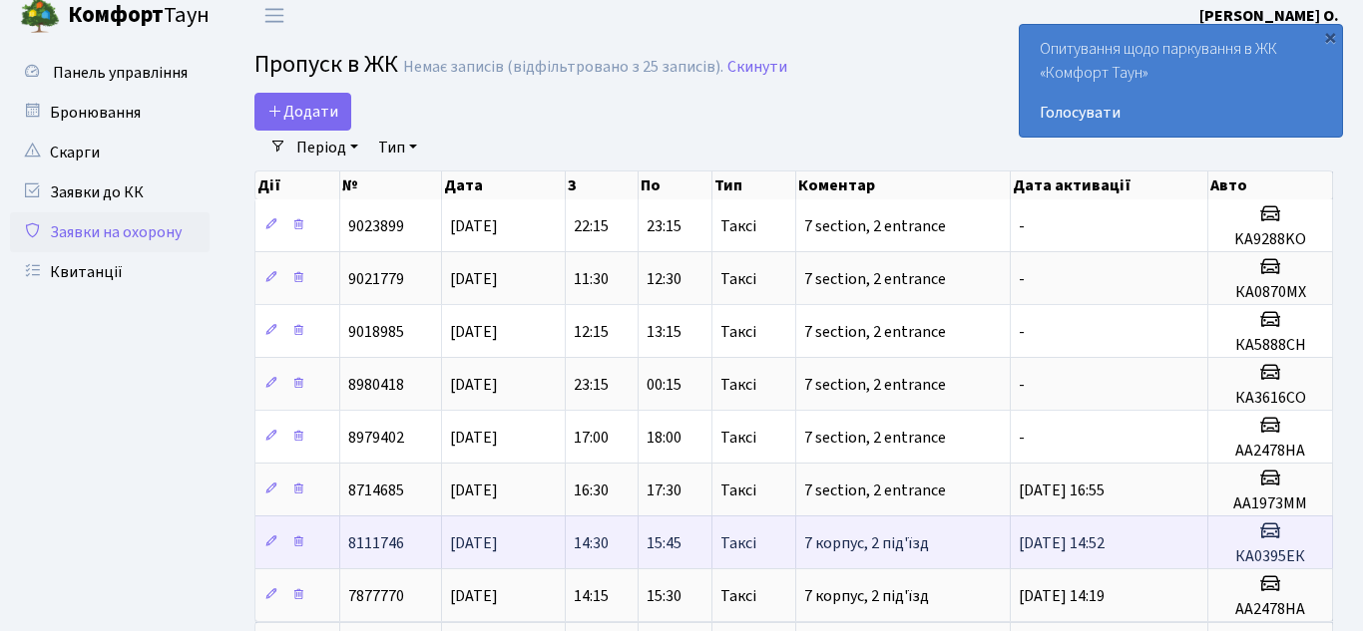
scroll to position [0, 0]
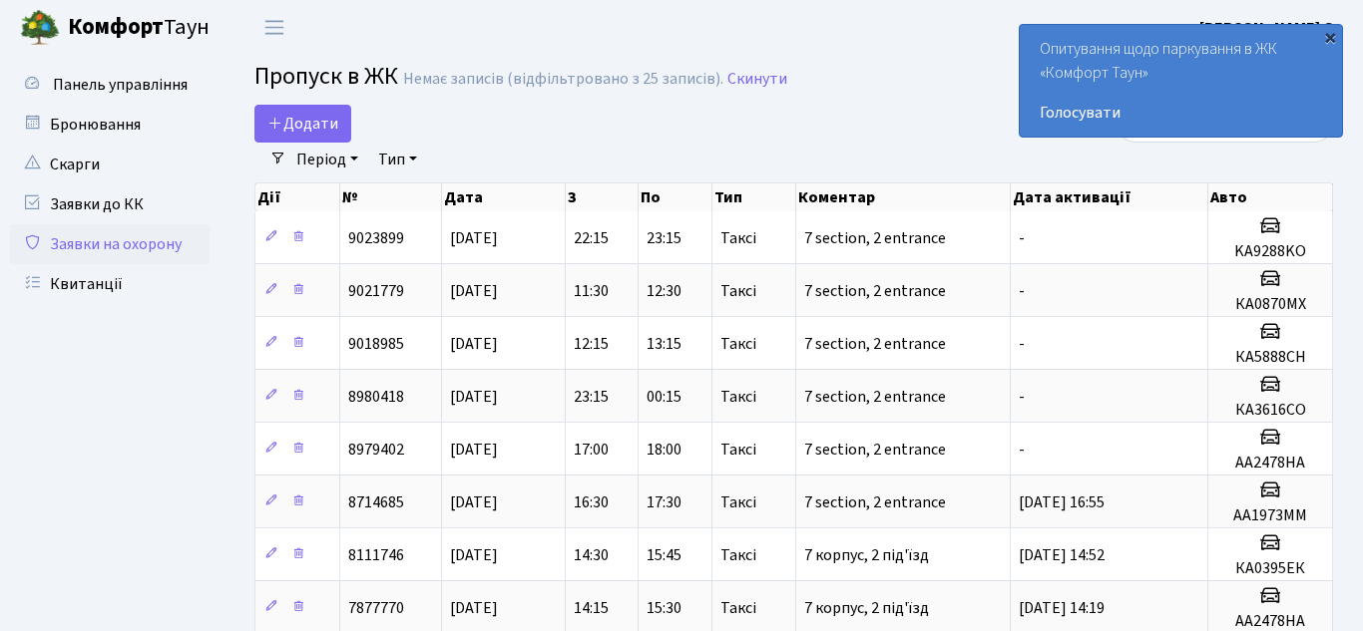
click at [1330, 40] on div "×" at bounding box center [1330, 37] width 20 height 20
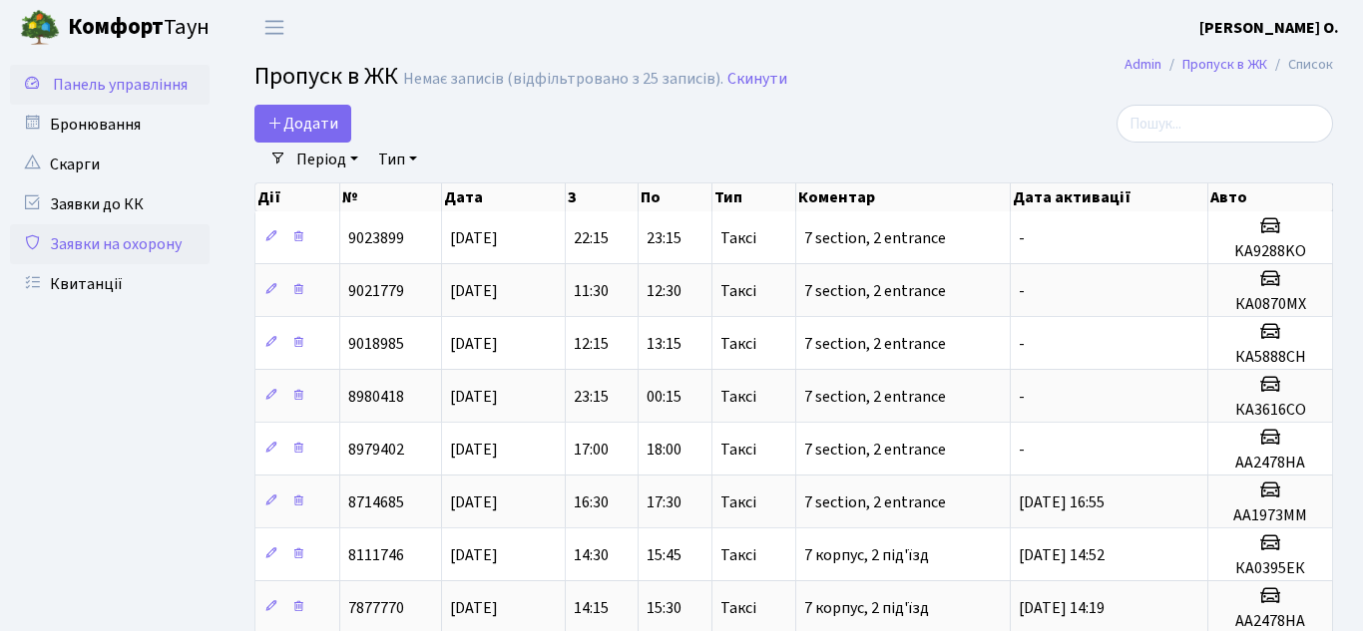
click at [118, 100] on link "Панель управління" at bounding box center [110, 85] width 200 height 40
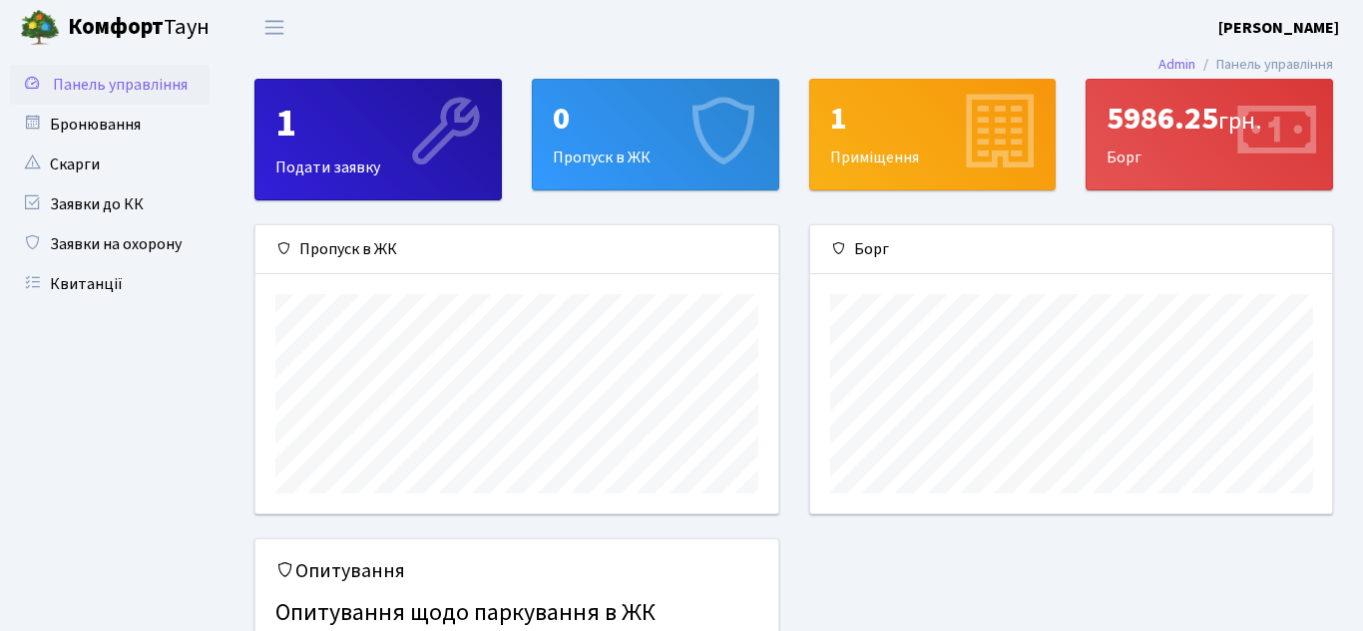
scroll to position [288, 522]
click at [111, 292] on link "Квитанції" at bounding box center [110, 284] width 200 height 40
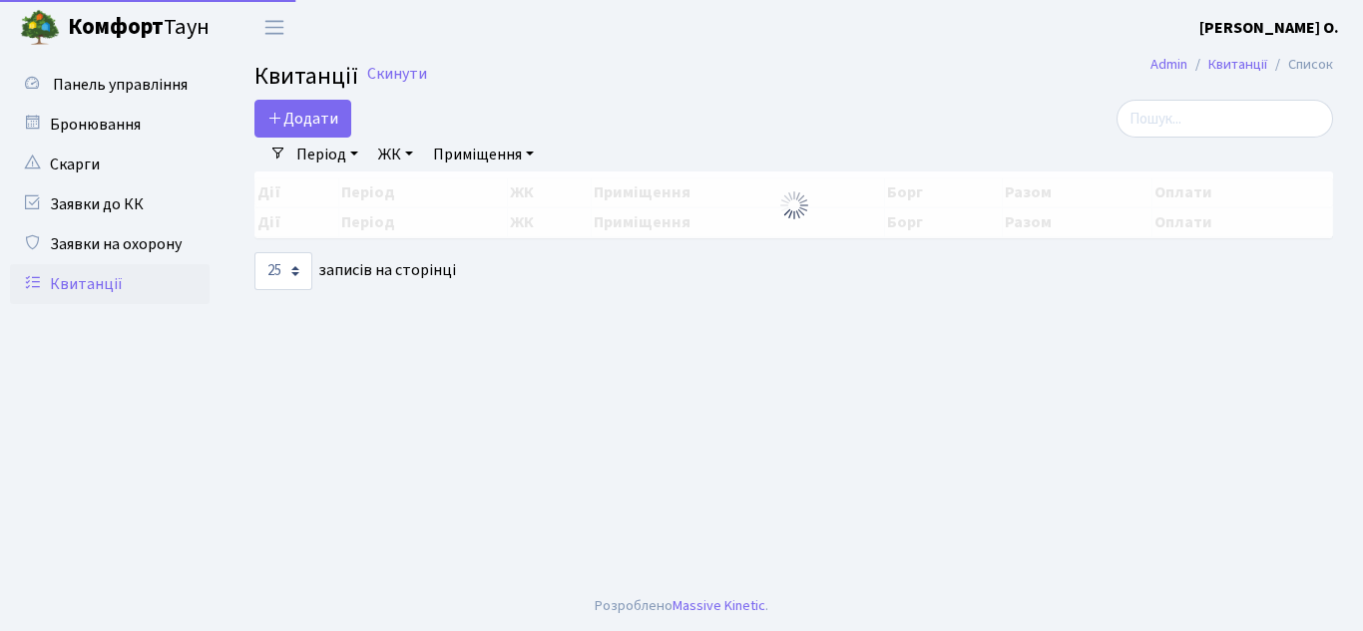
select select "25"
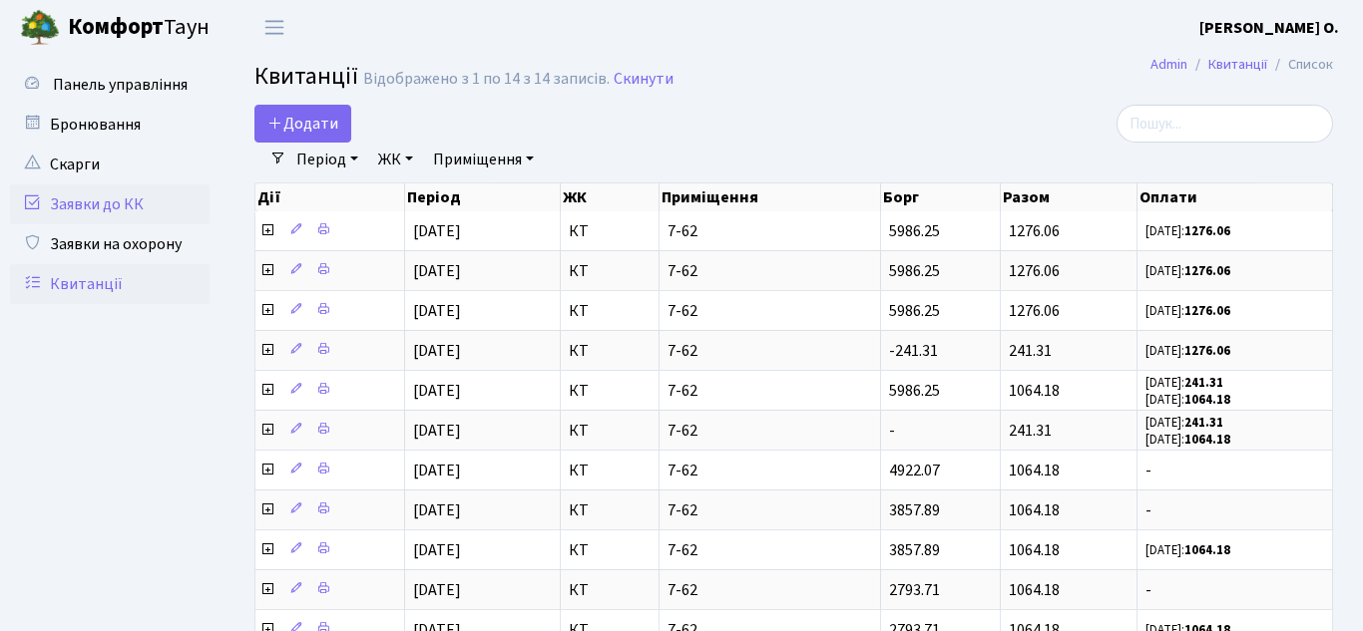
click at [134, 200] on link "Заявки до КК" at bounding box center [110, 205] width 200 height 40
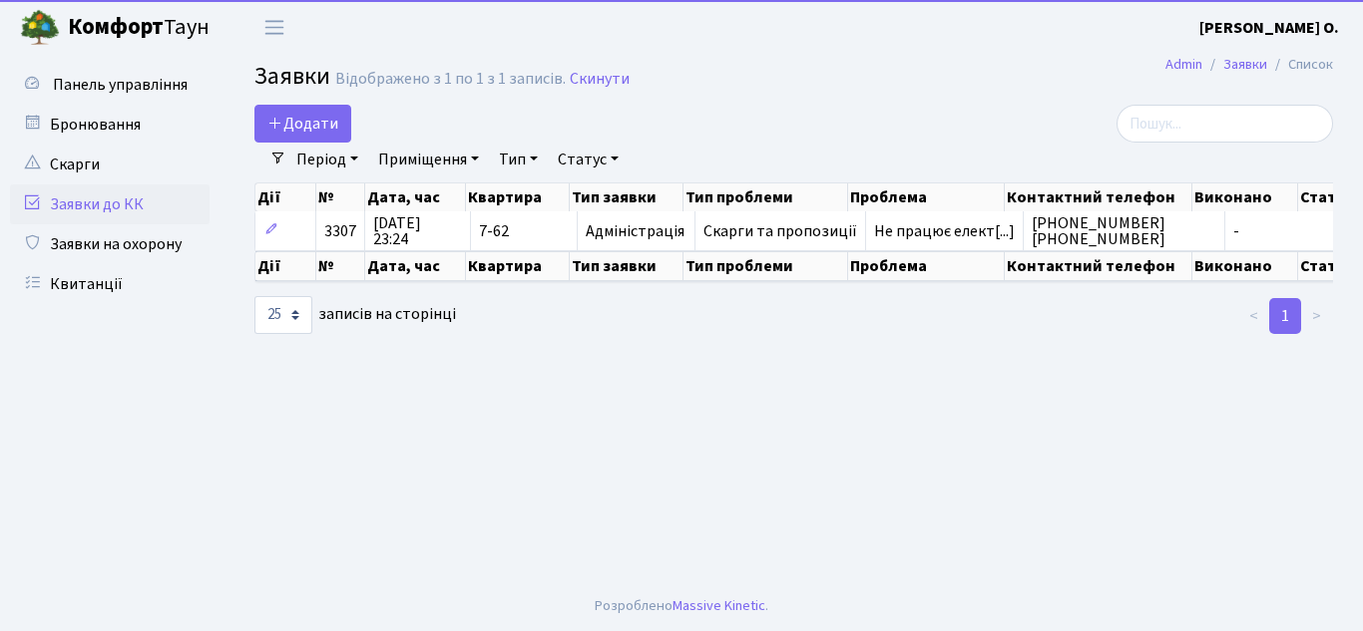
select select "25"
click at [138, 240] on link "Заявки на охорону" at bounding box center [110, 244] width 200 height 40
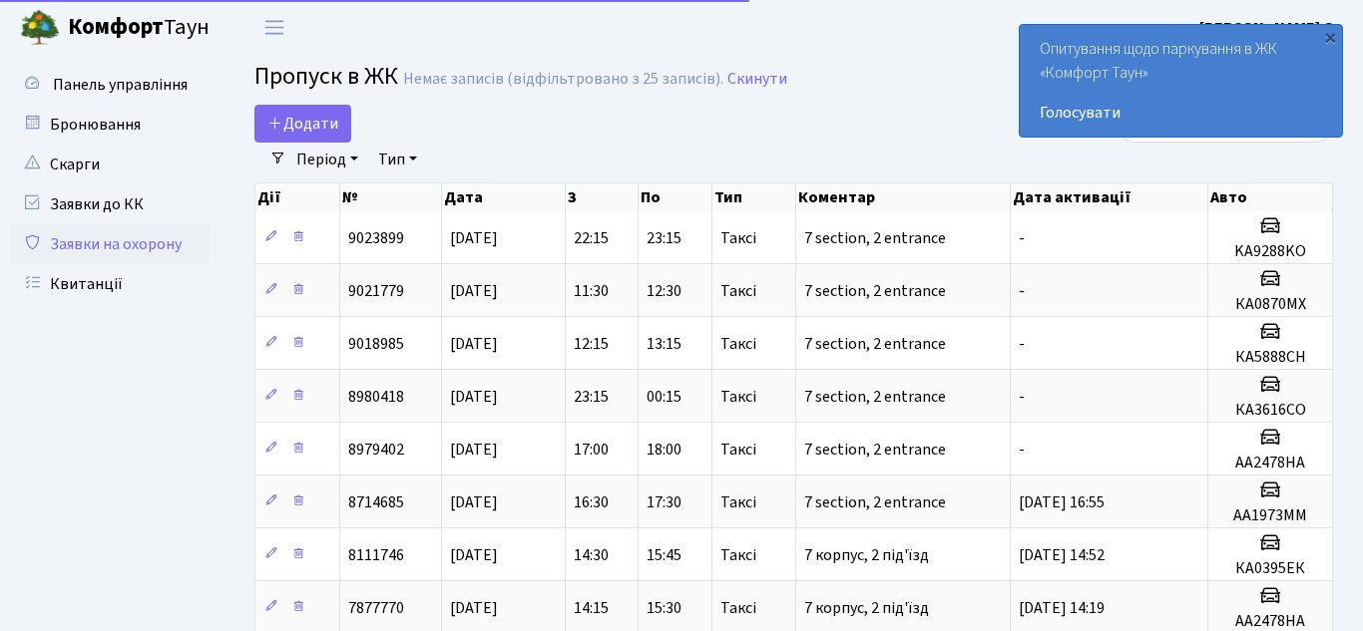
select select "25"
click at [130, 208] on link "Заявки до КК" at bounding box center [110, 205] width 200 height 40
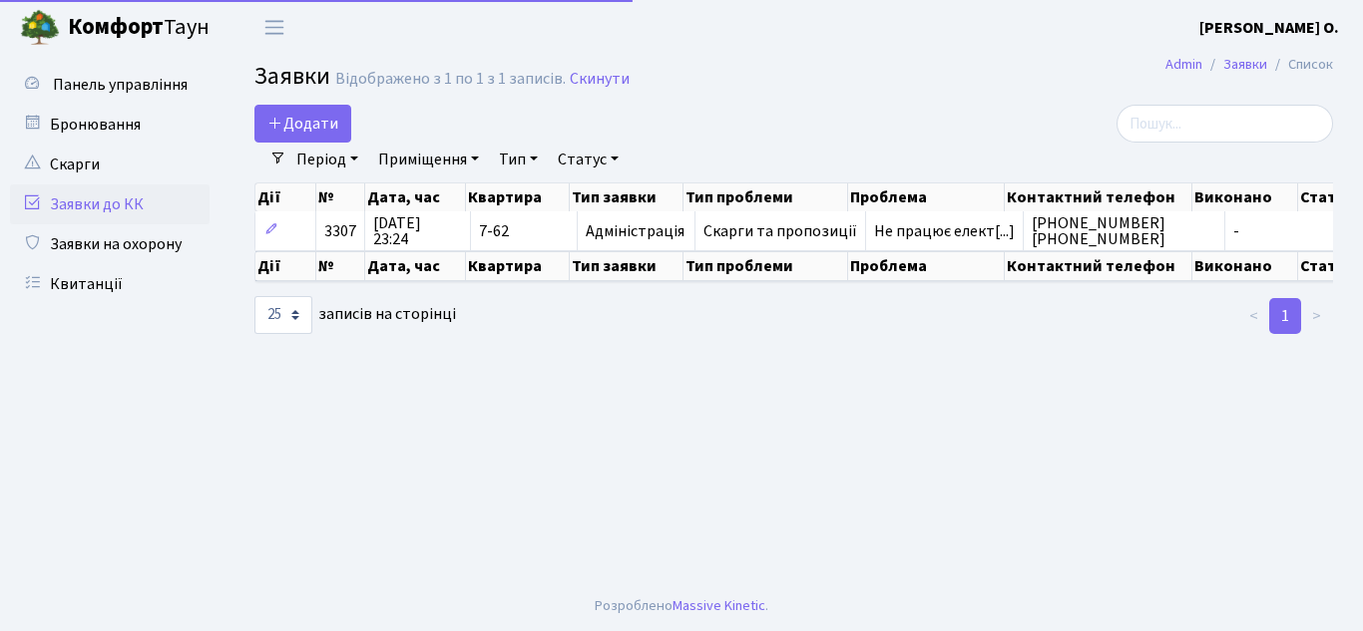
select select "25"
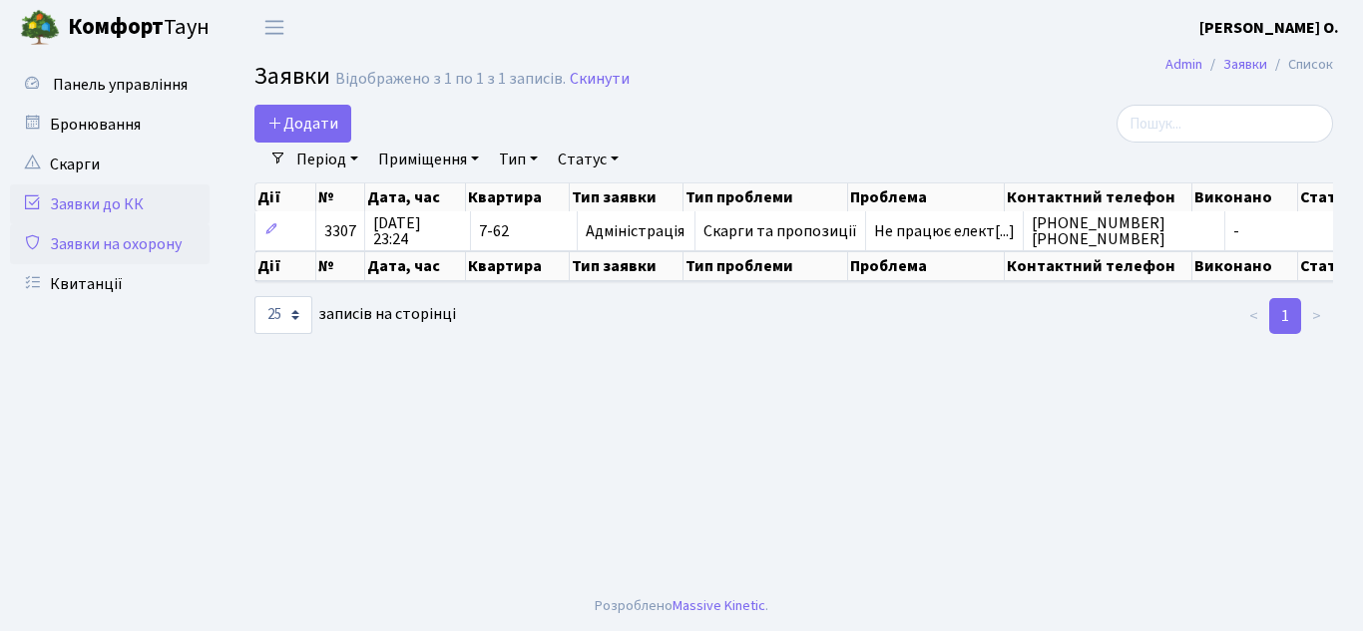
click at [163, 238] on link "Заявки на охорону" at bounding box center [110, 244] width 200 height 40
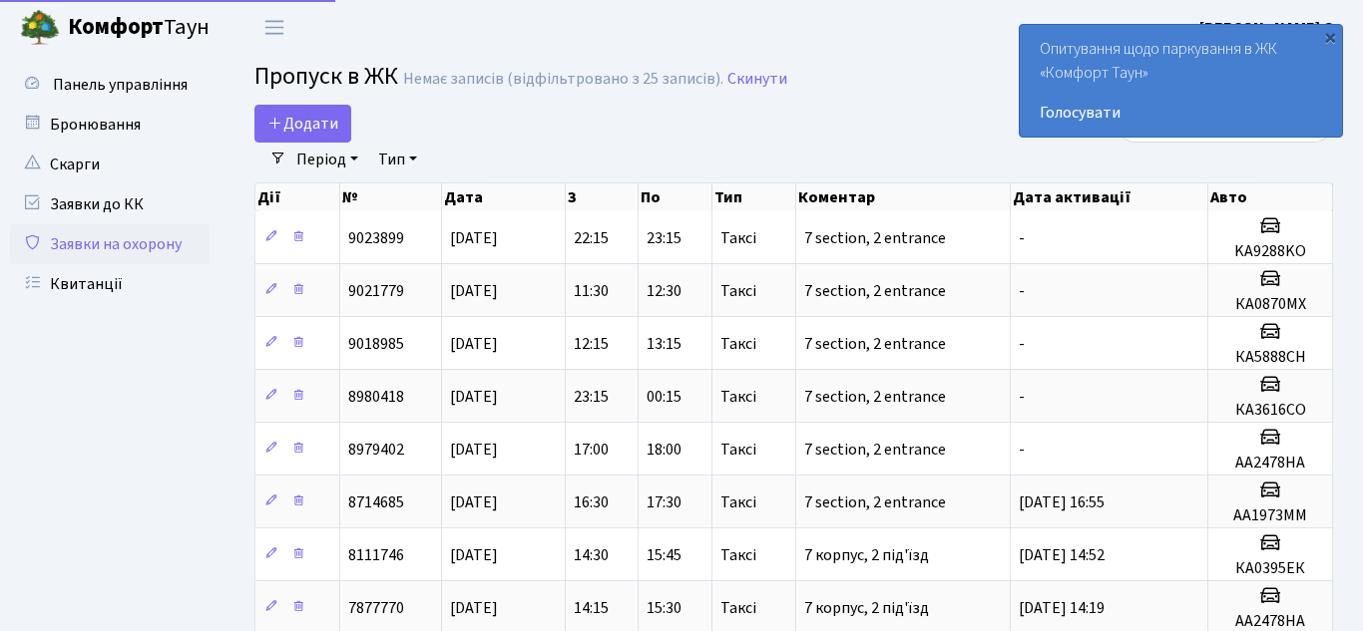
select select "25"
click at [319, 125] on span "Додати" at bounding box center [302, 124] width 71 height 22
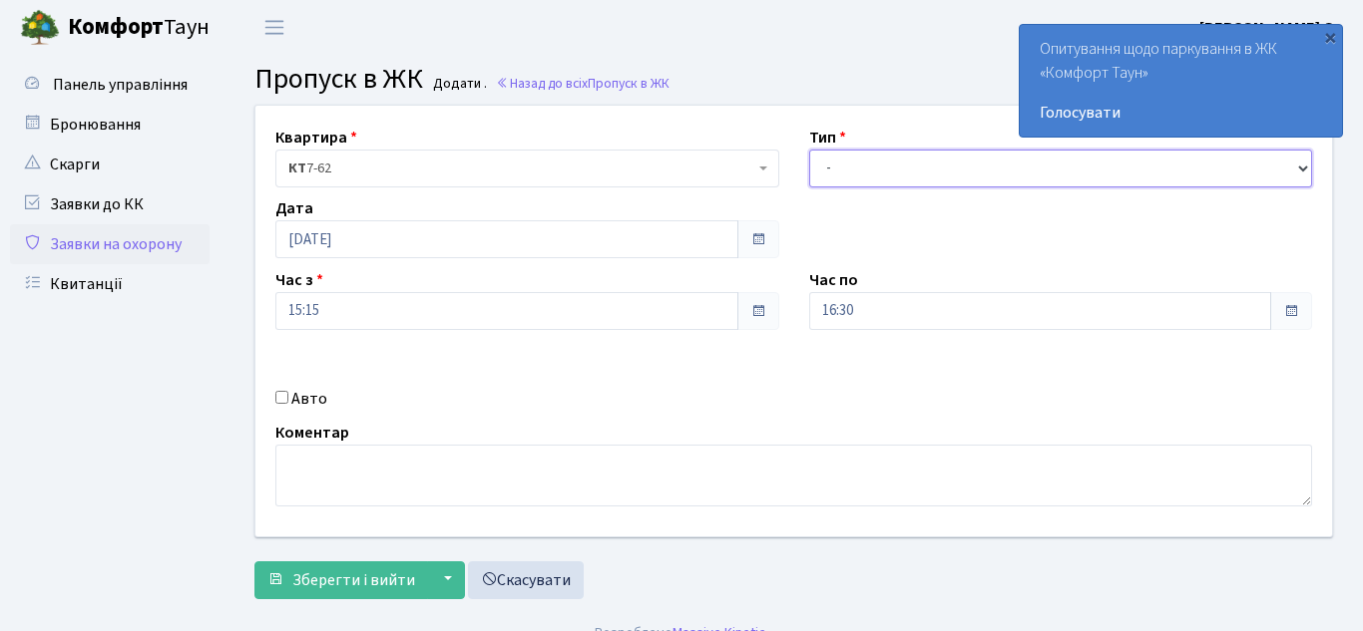
click at [876, 176] on select "- Доставка Таксі Гості Сервіс" at bounding box center [1061, 169] width 504 height 38
select select "1"
click at [809, 150] on select "- Доставка Таксі Гості Сервіс" at bounding box center [1061, 169] width 504 height 38
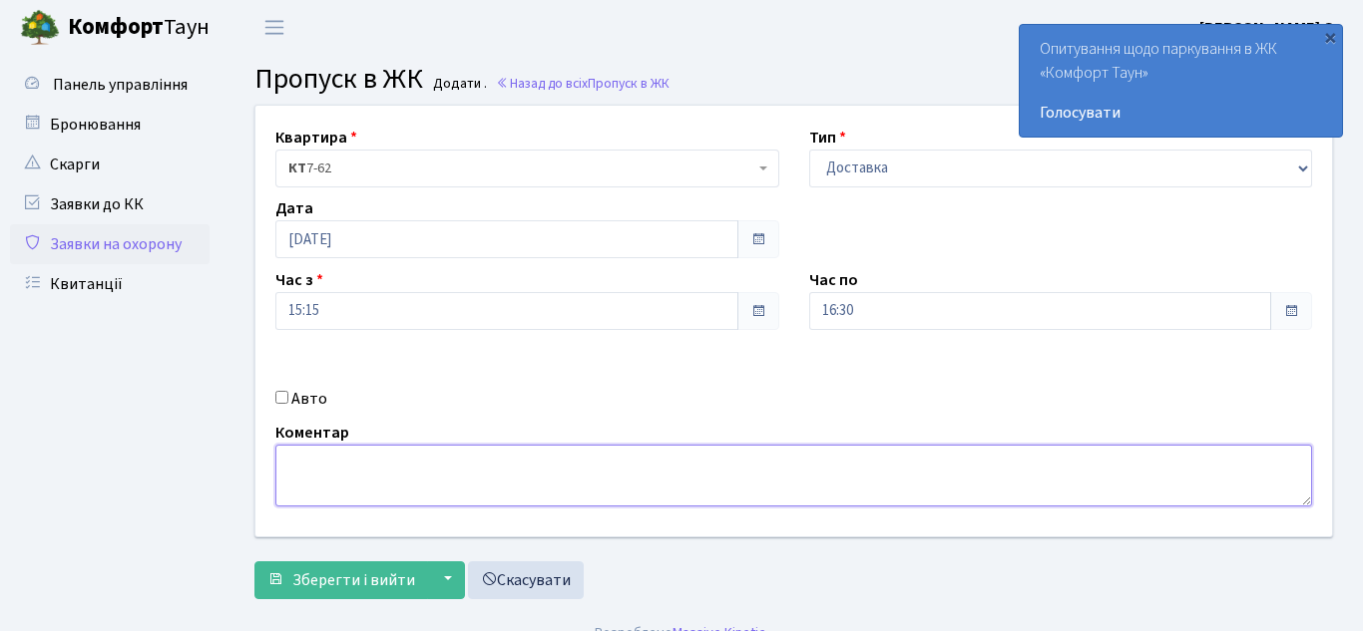
click at [416, 471] on textarea at bounding box center [793, 476] width 1036 height 62
type textarea "Доставка GLOVO"
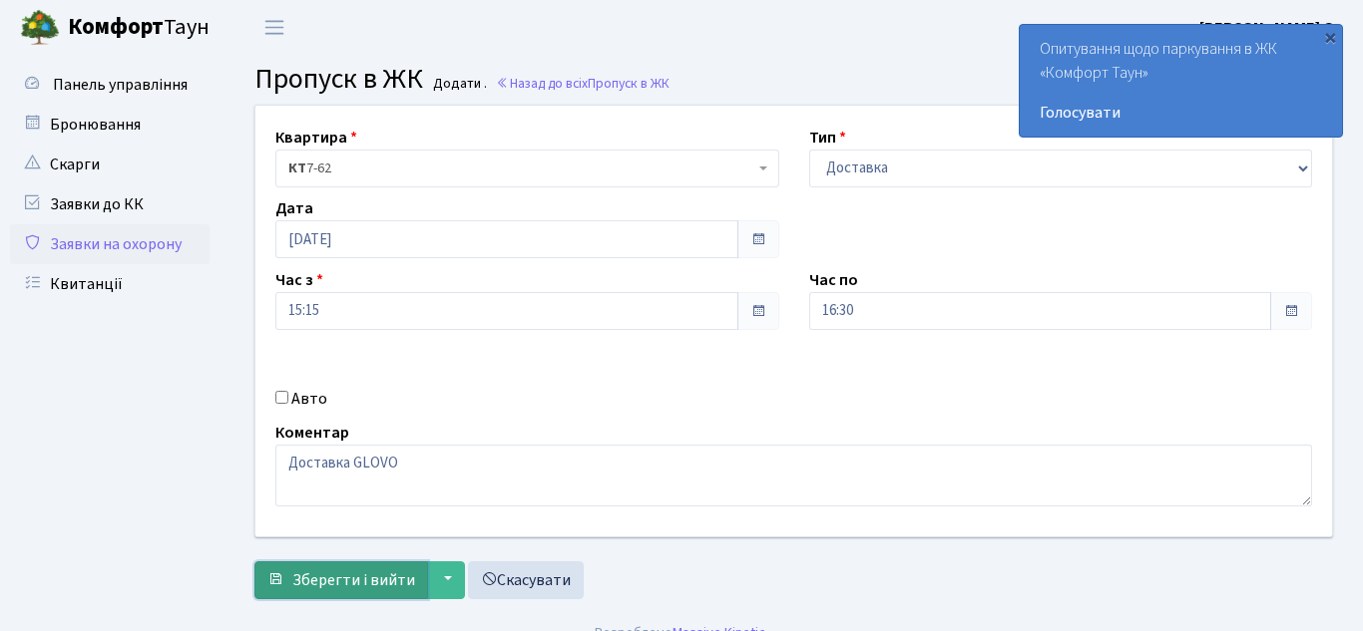
click at [344, 582] on span "Зберегти і вийти" at bounding box center [353, 581] width 123 height 22
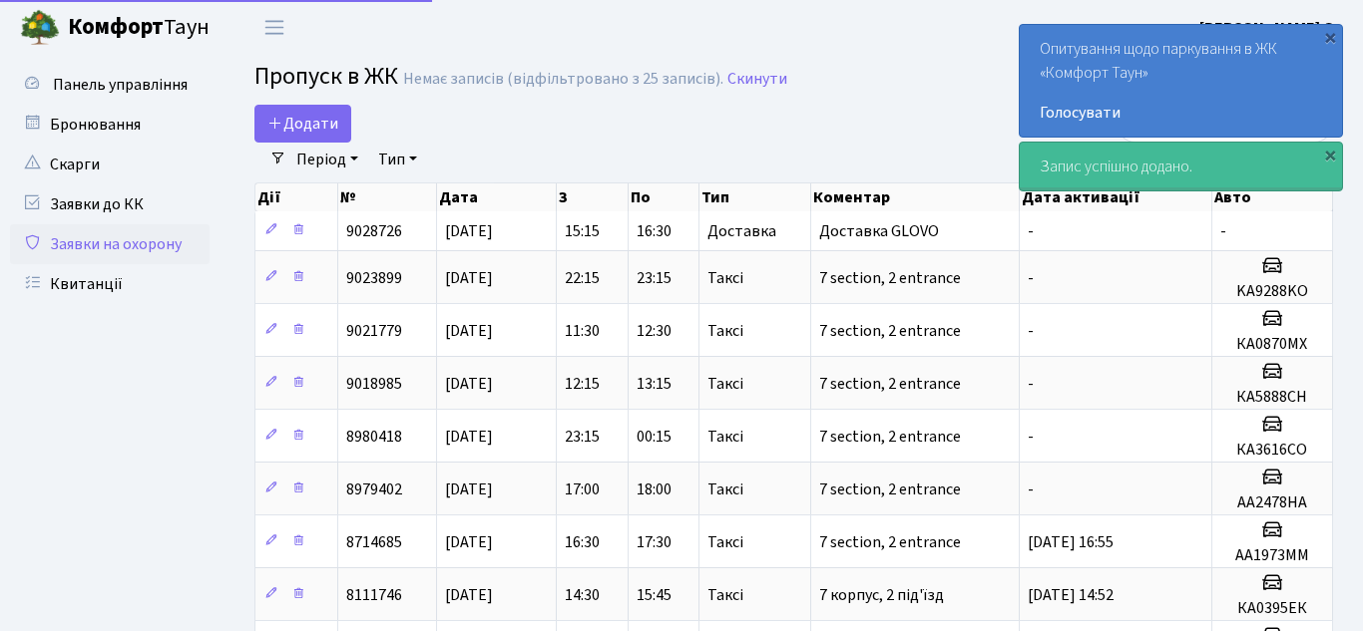
select select "25"
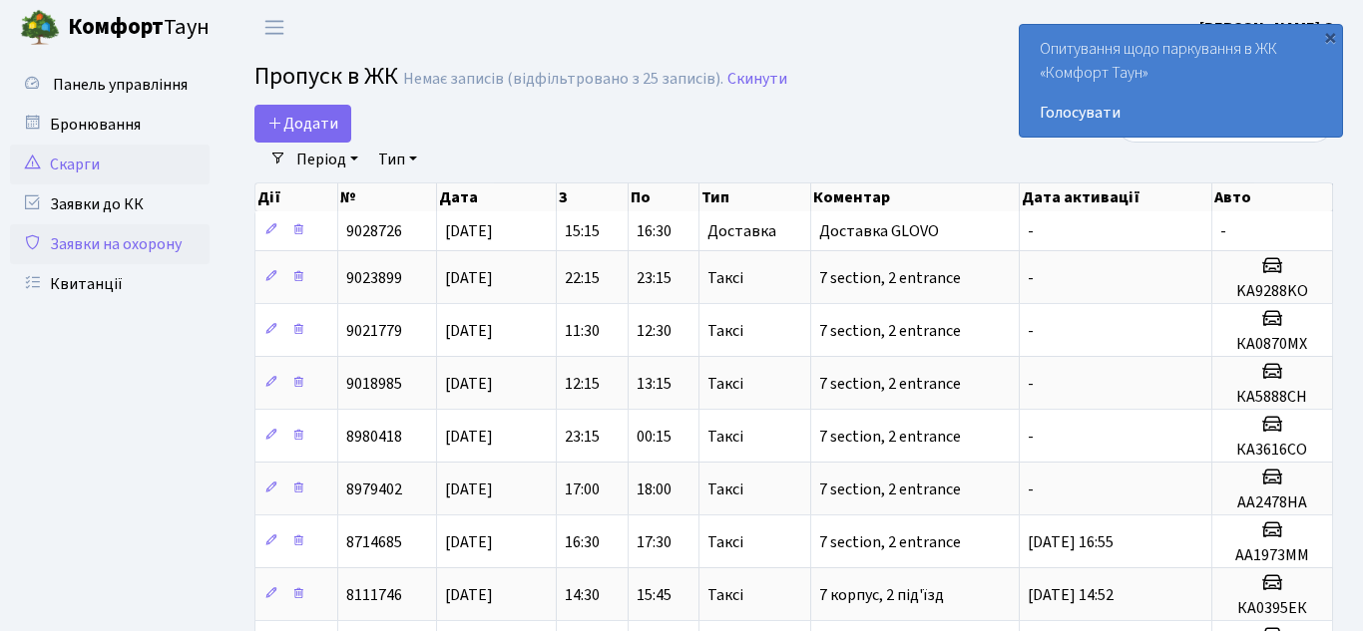
click at [91, 174] on link "Скарги" at bounding box center [110, 165] width 200 height 40
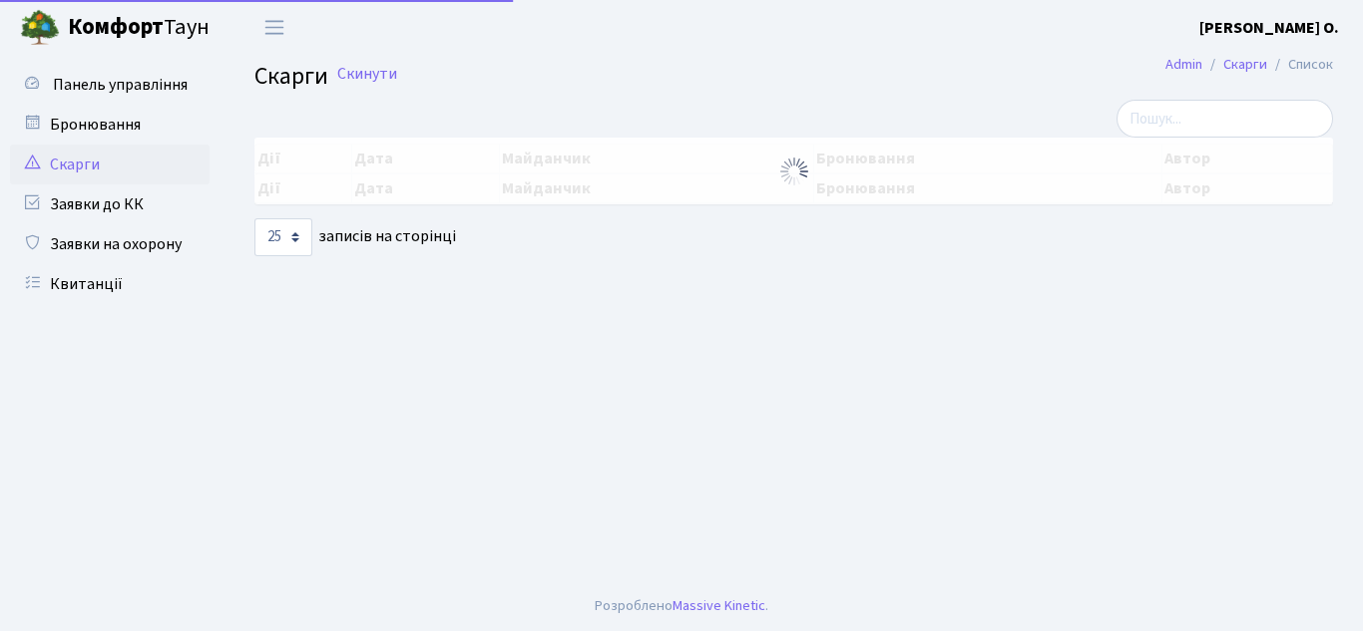
select select "25"
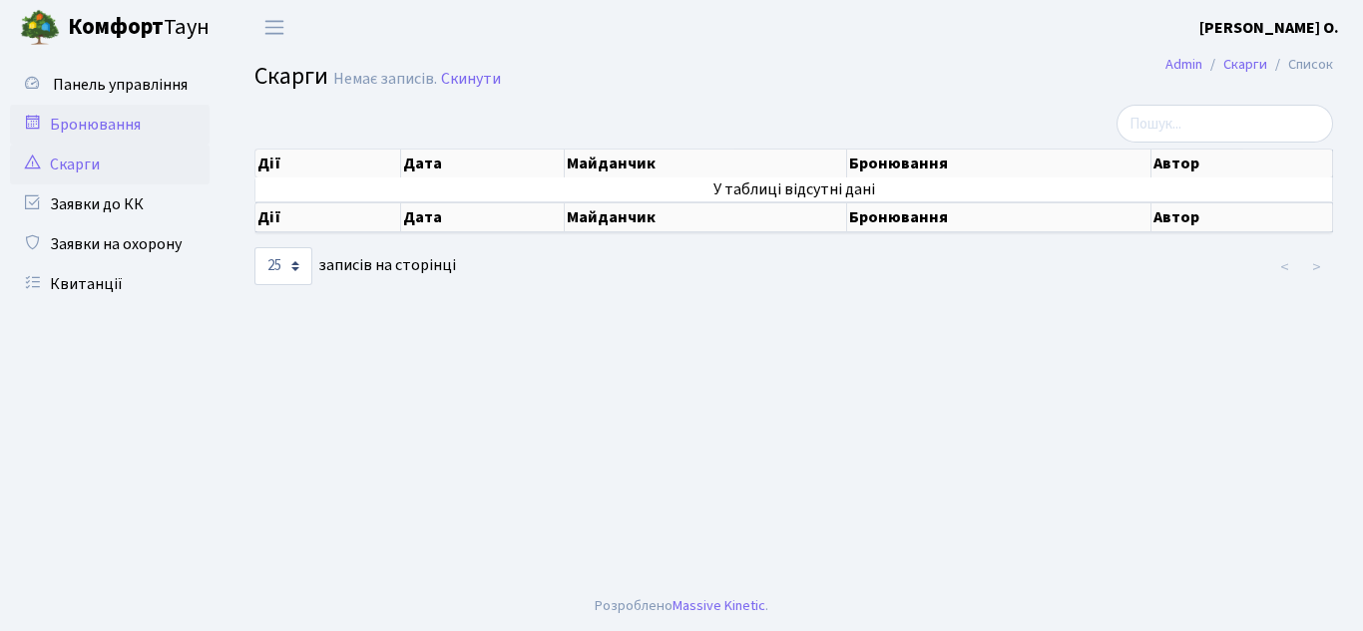
click at [106, 134] on link "Бронювання" at bounding box center [110, 125] width 200 height 40
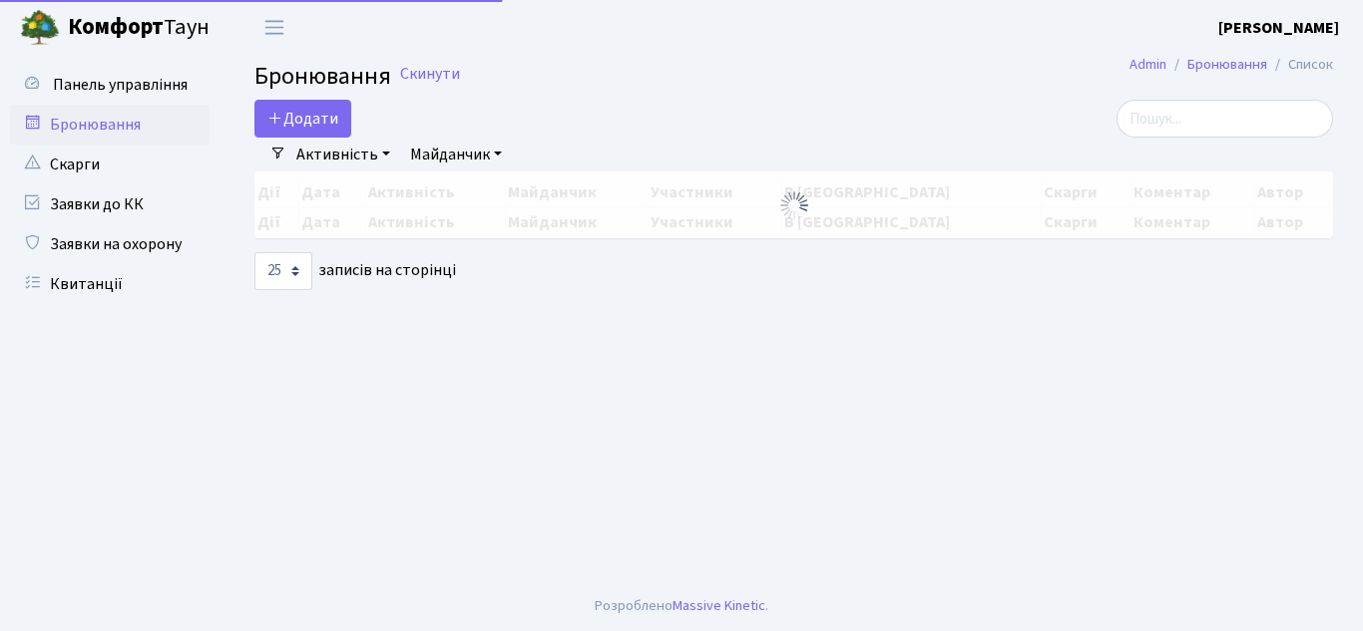
select select "25"
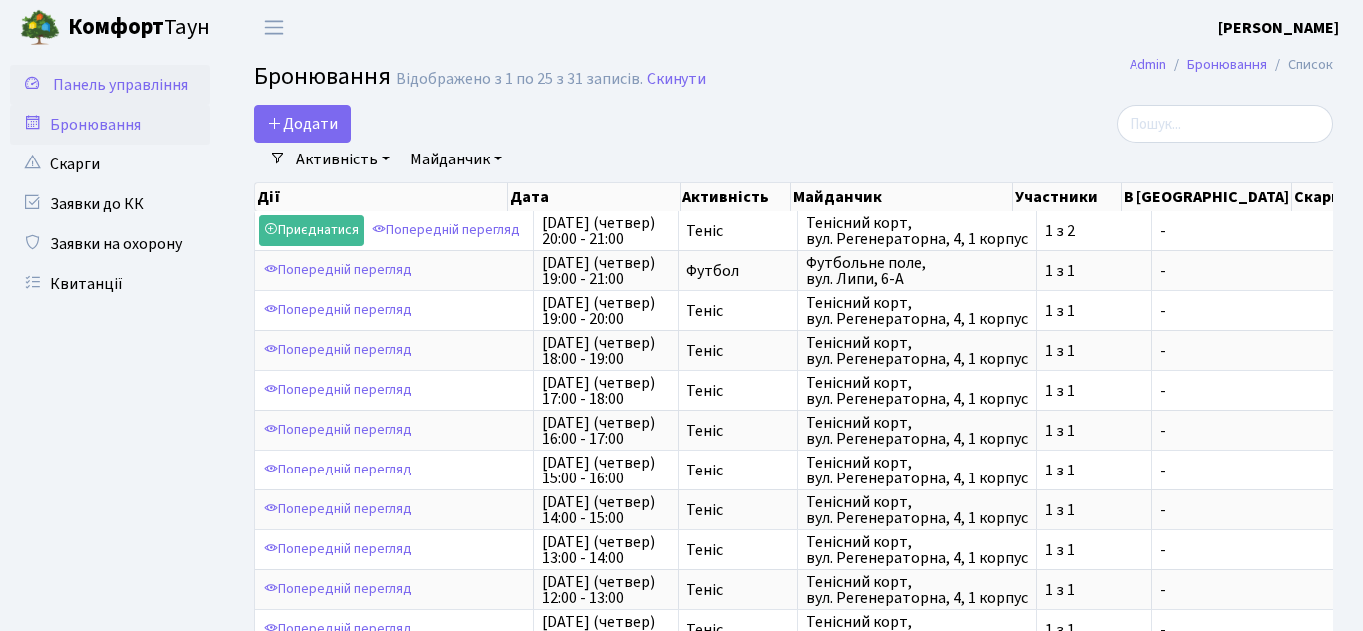
click at [127, 91] on span "Панель управління" at bounding box center [120, 85] width 135 height 22
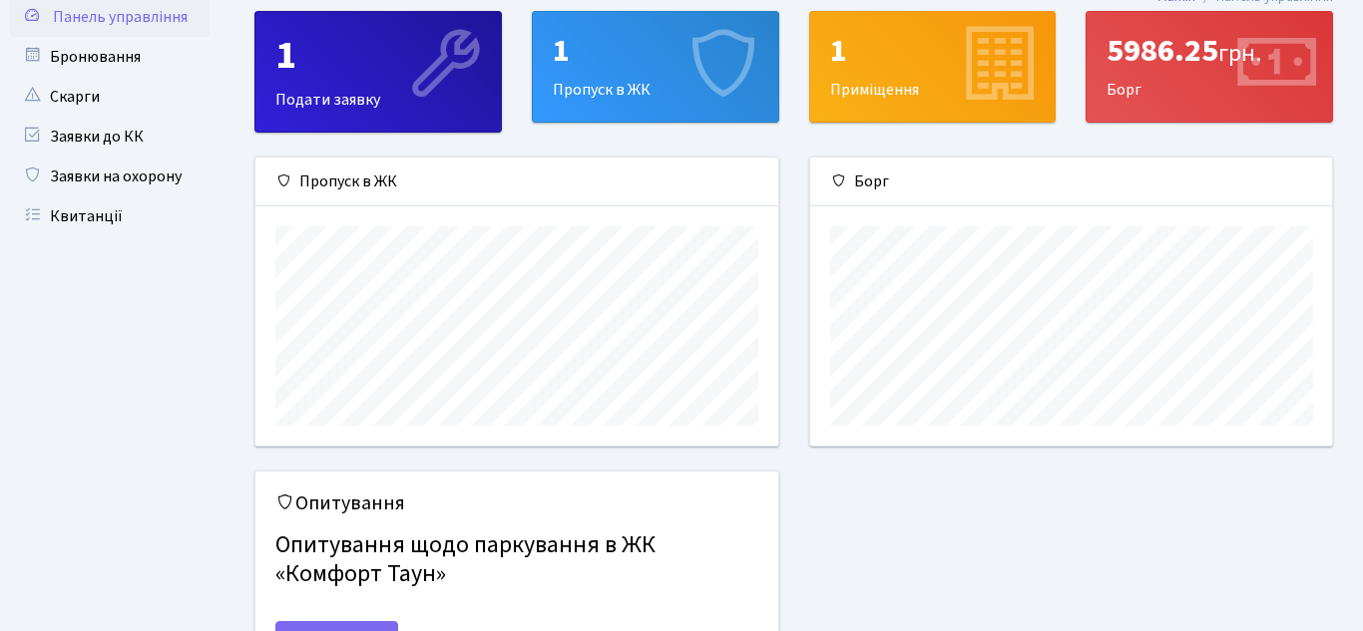
scroll to position [80, 0]
